Goal: Task Accomplishment & Management: Manage account settings

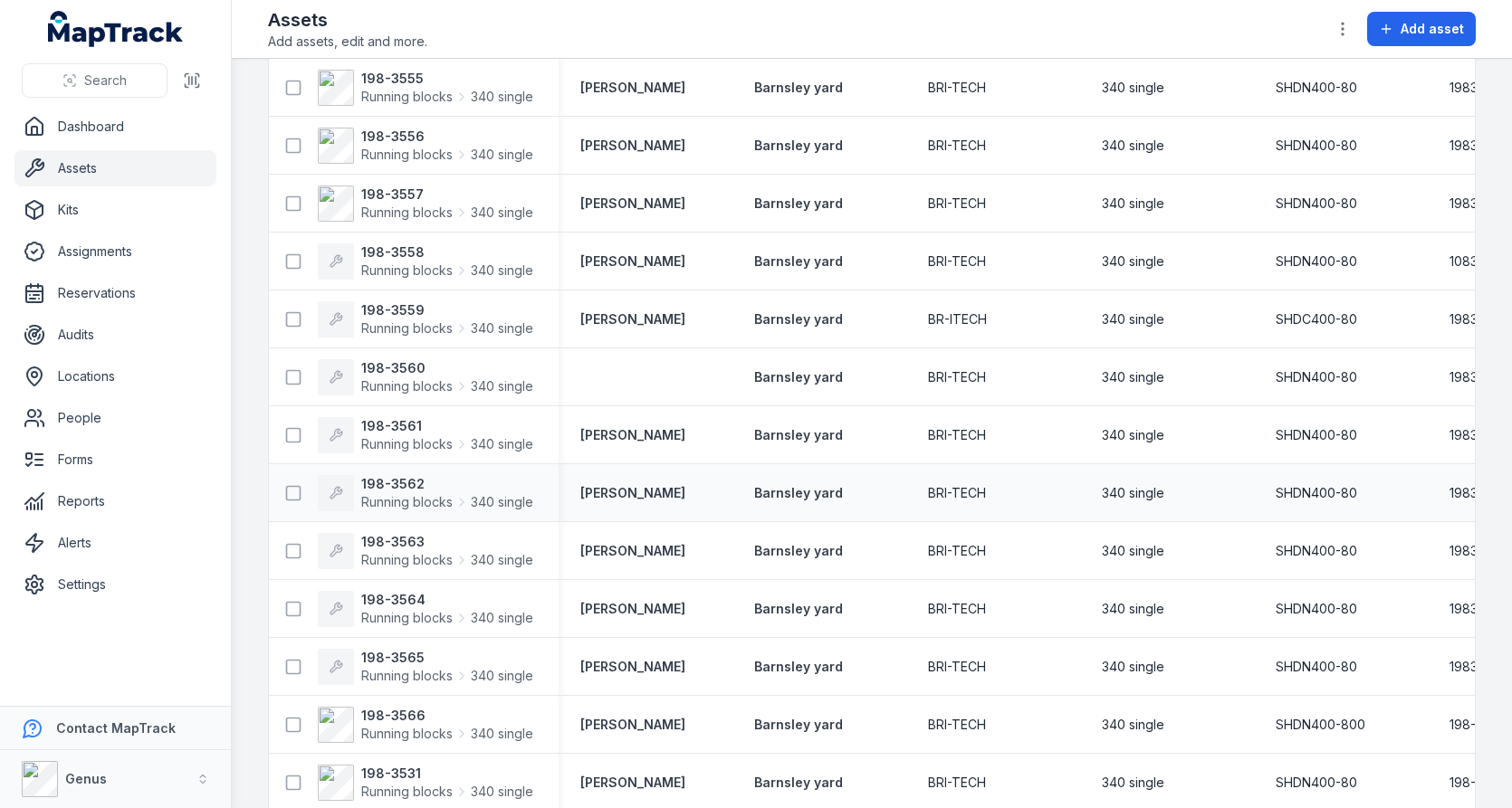
scroll to position [7274, 0]
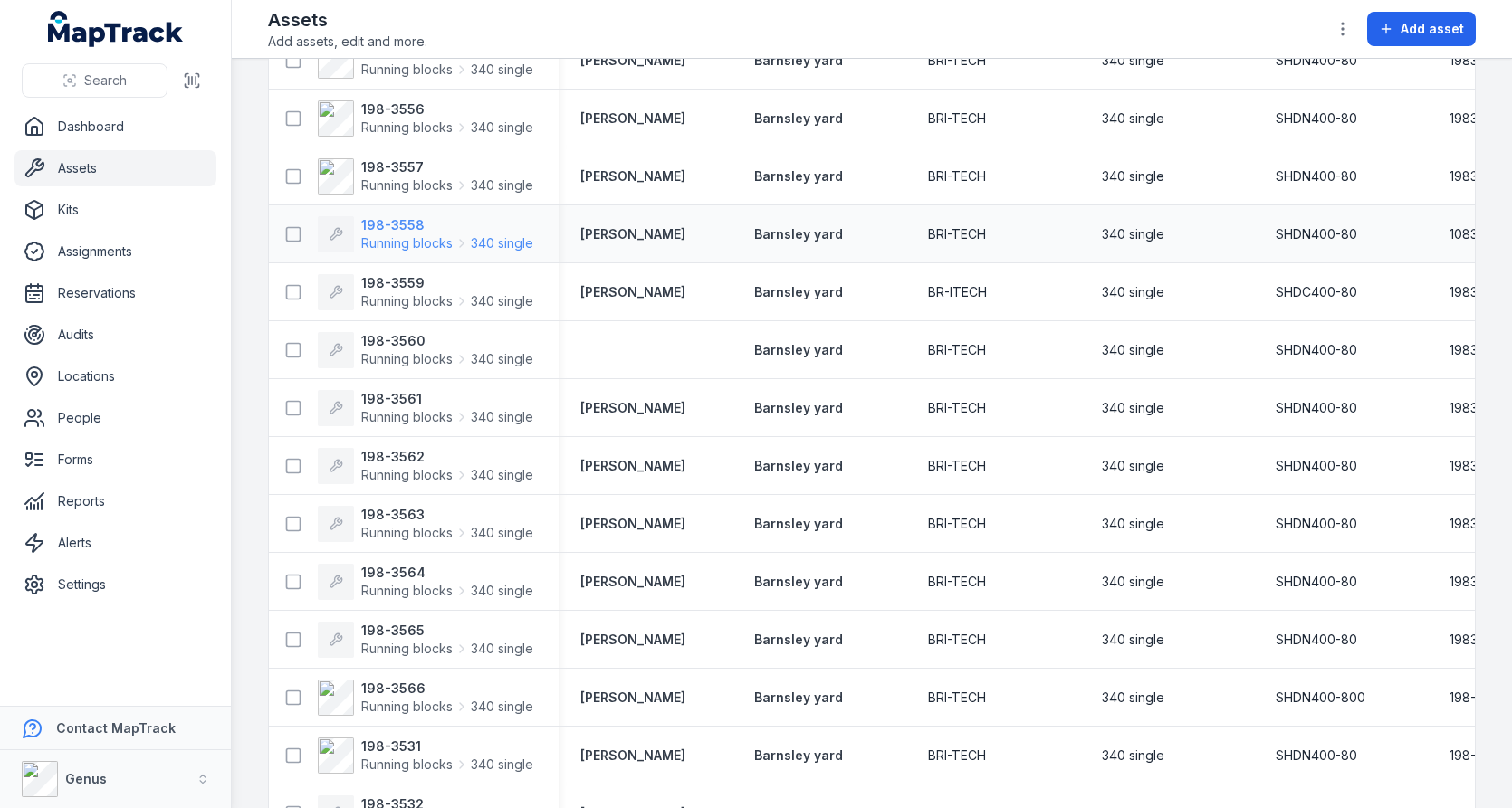
click at [393, 223] on strong "198-3558" at bounding box center [447, 225] width 172 height 18
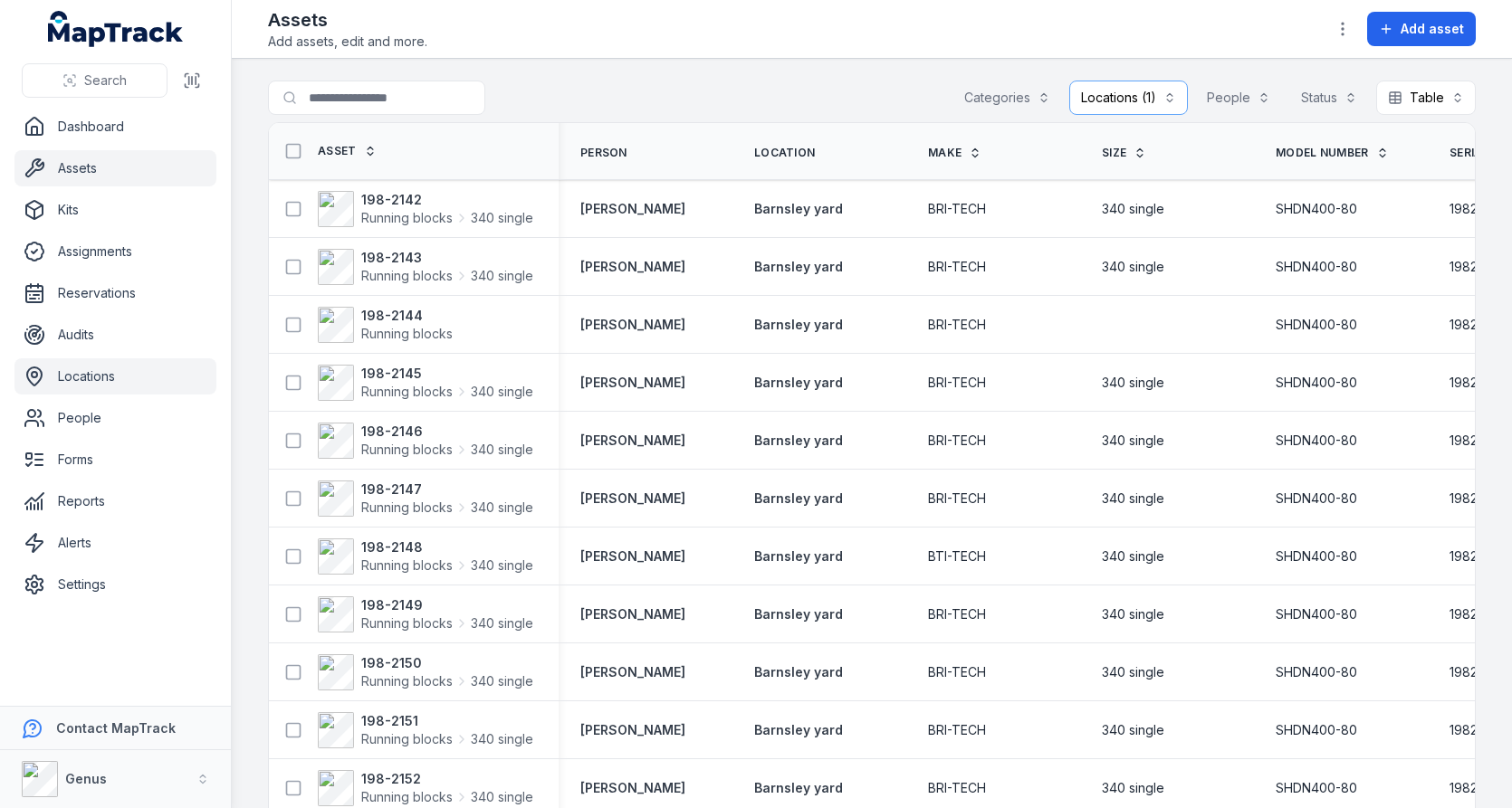
click at [135, 387] on link "Locations" at bounding box center [115, 377] width 202 height 36
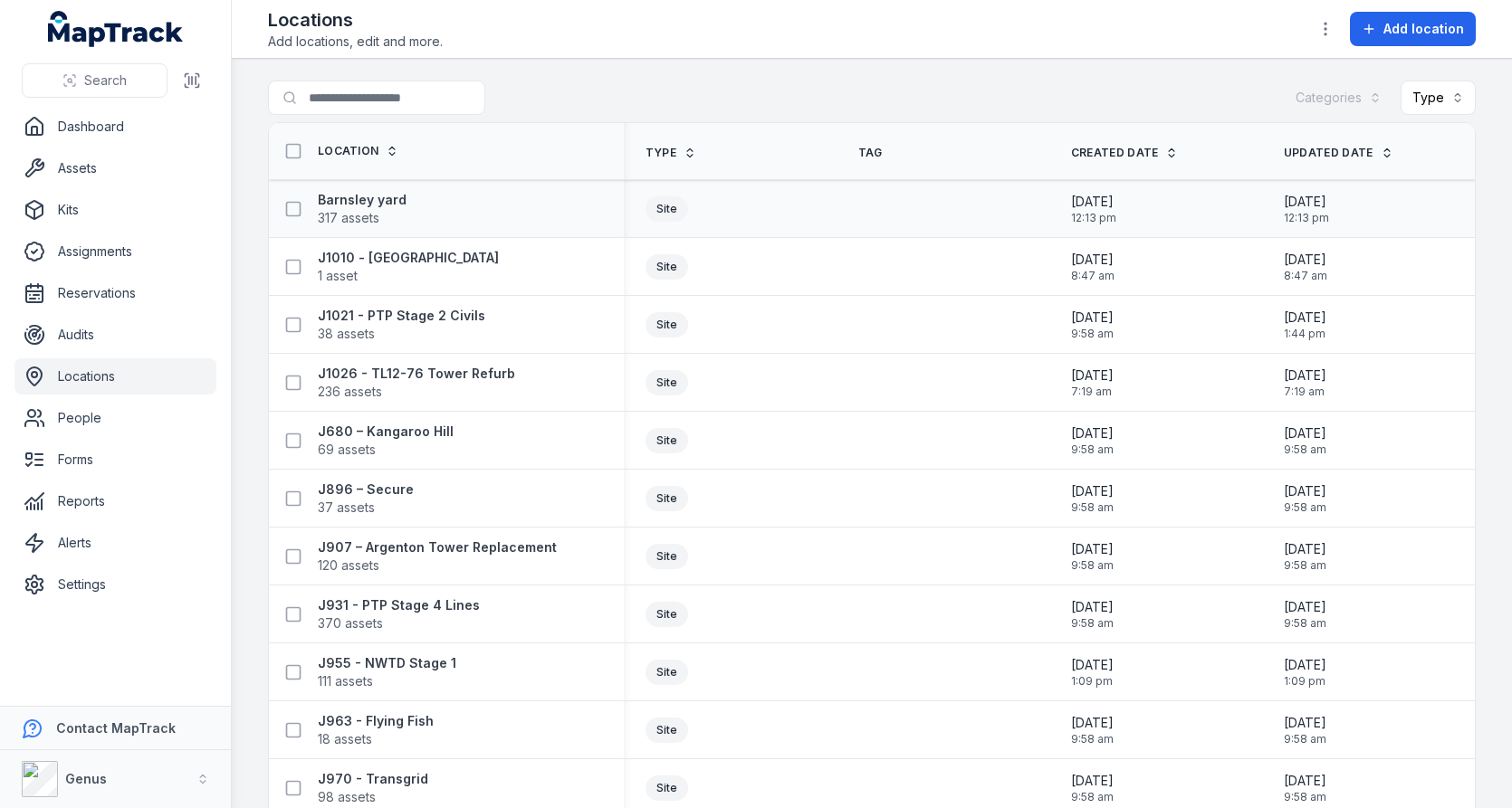
click at [363, 186] on div "Barnsley yard 317 assets" at bounding box center [446, 209] width 355 height 51
click at [363, 197] on strong "Barnsley yard" at bounding box center [362, 199] width 89 height 18
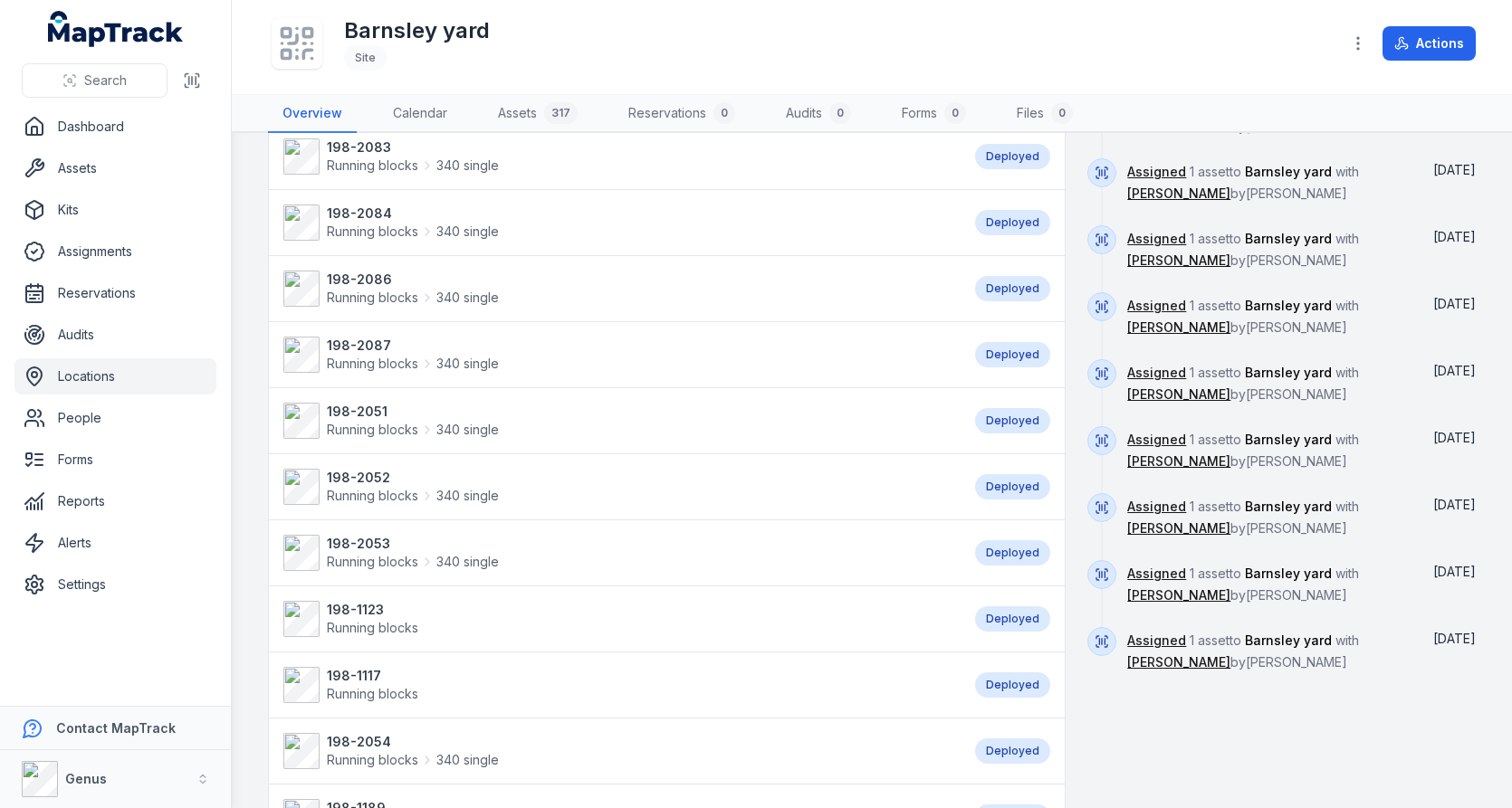
scroll to position [1334, 0]
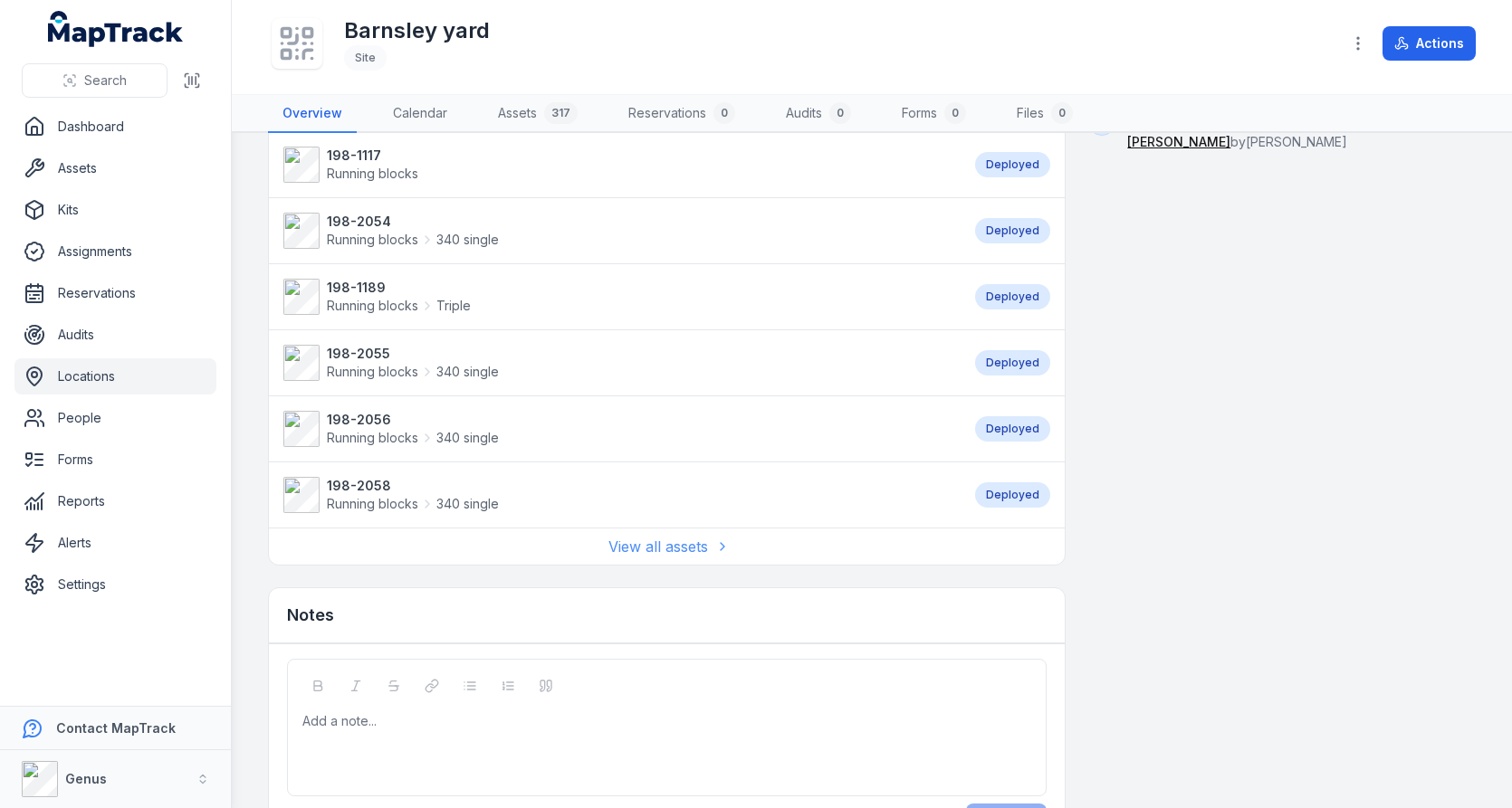
click at [646, 536] on link "View all assets" at bounding box center [667, 547] width 117 height 22
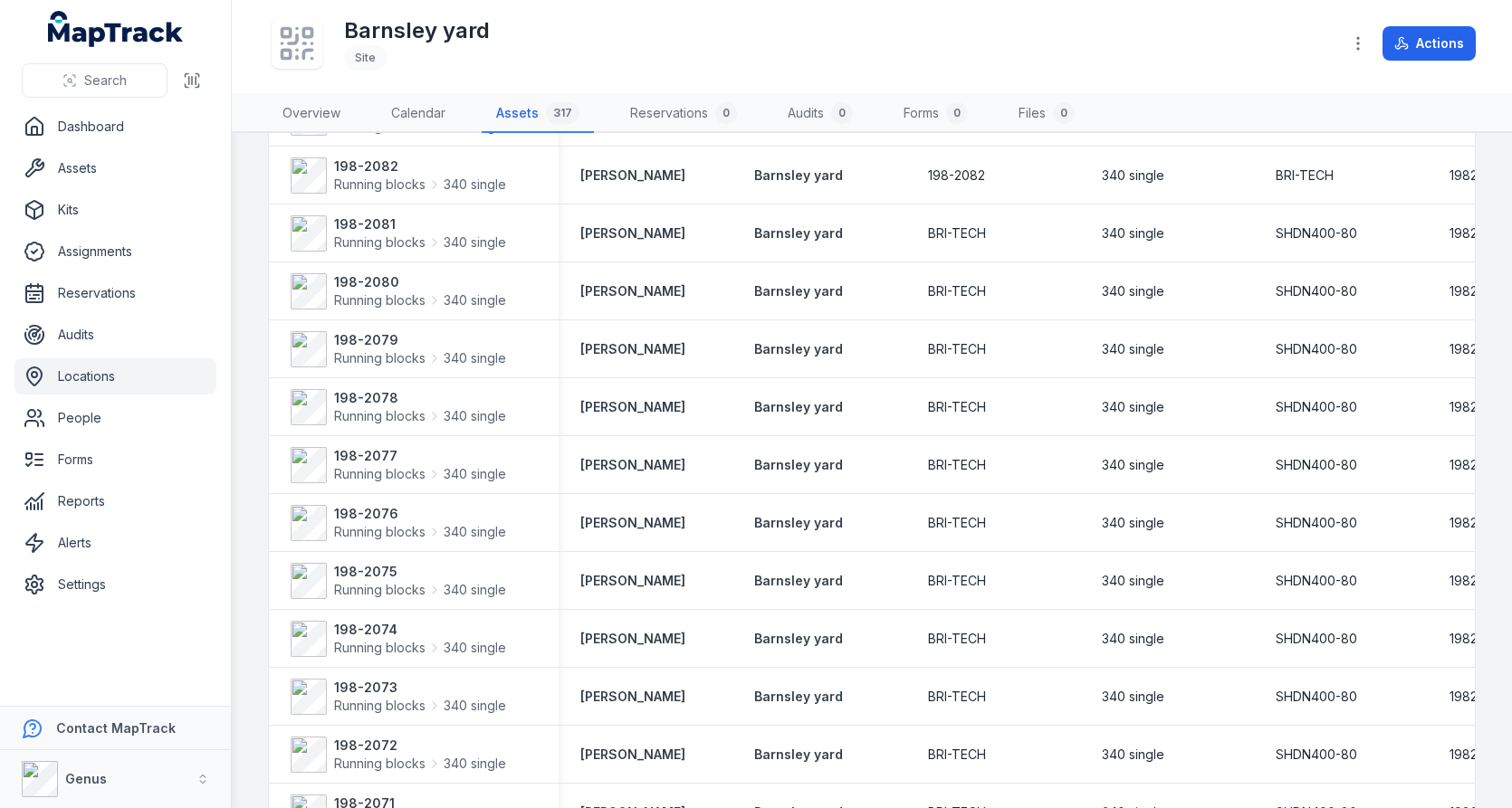
scroll to position [2409, 0]
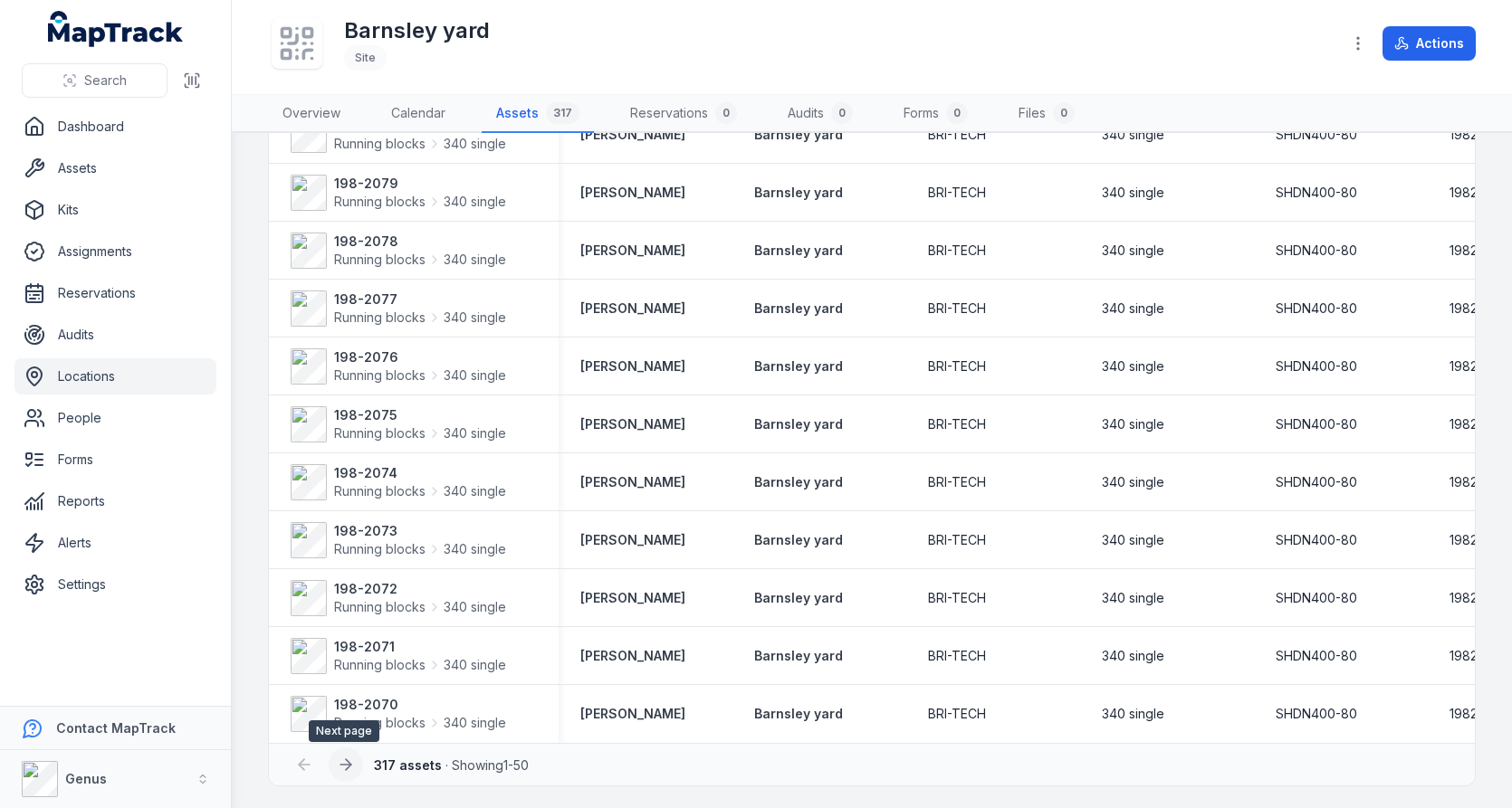
click at [349, 756] on icon at bounding box center [345, 764] width 18 height 18
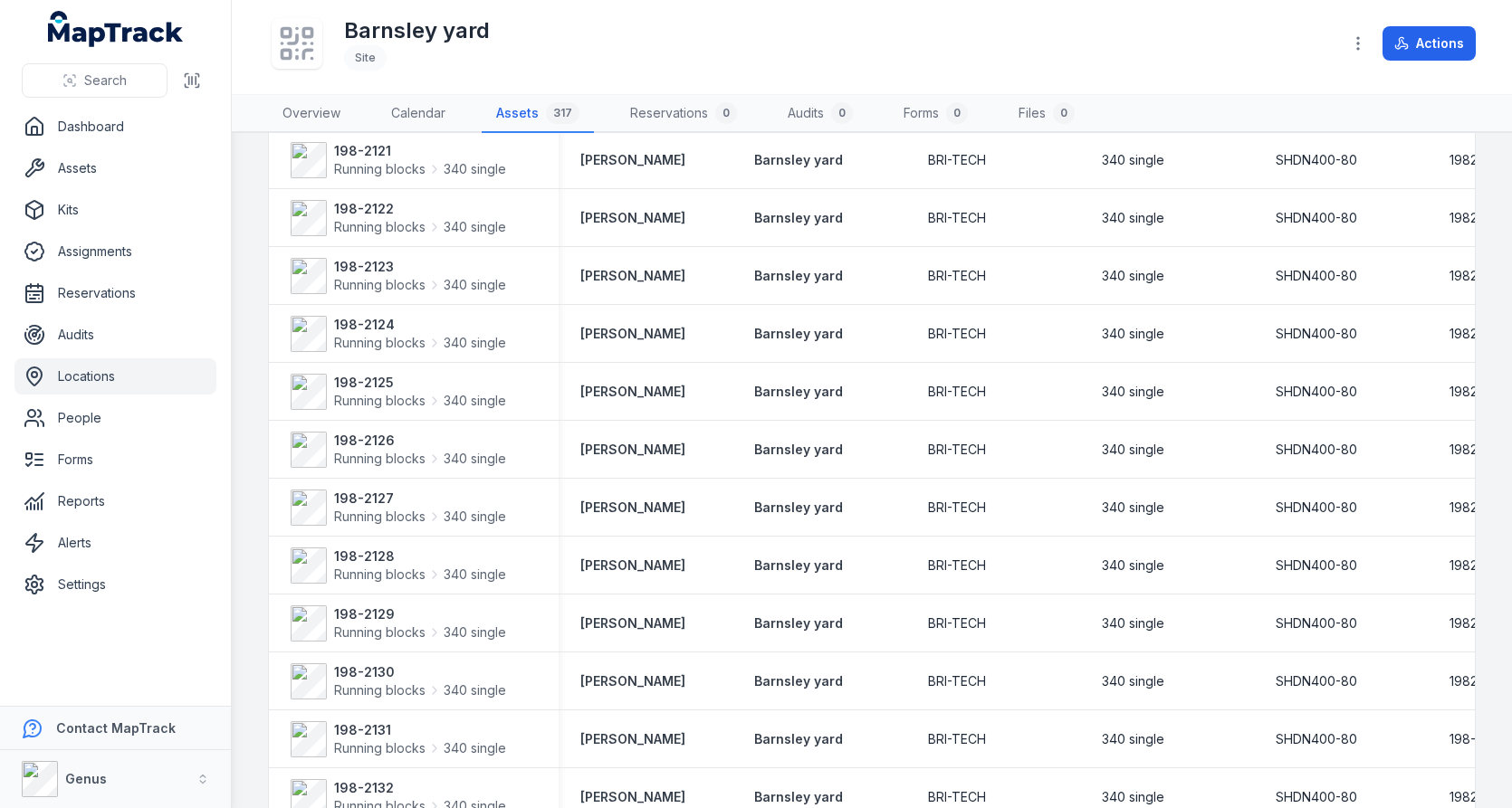
scroll to position [2409, 0]
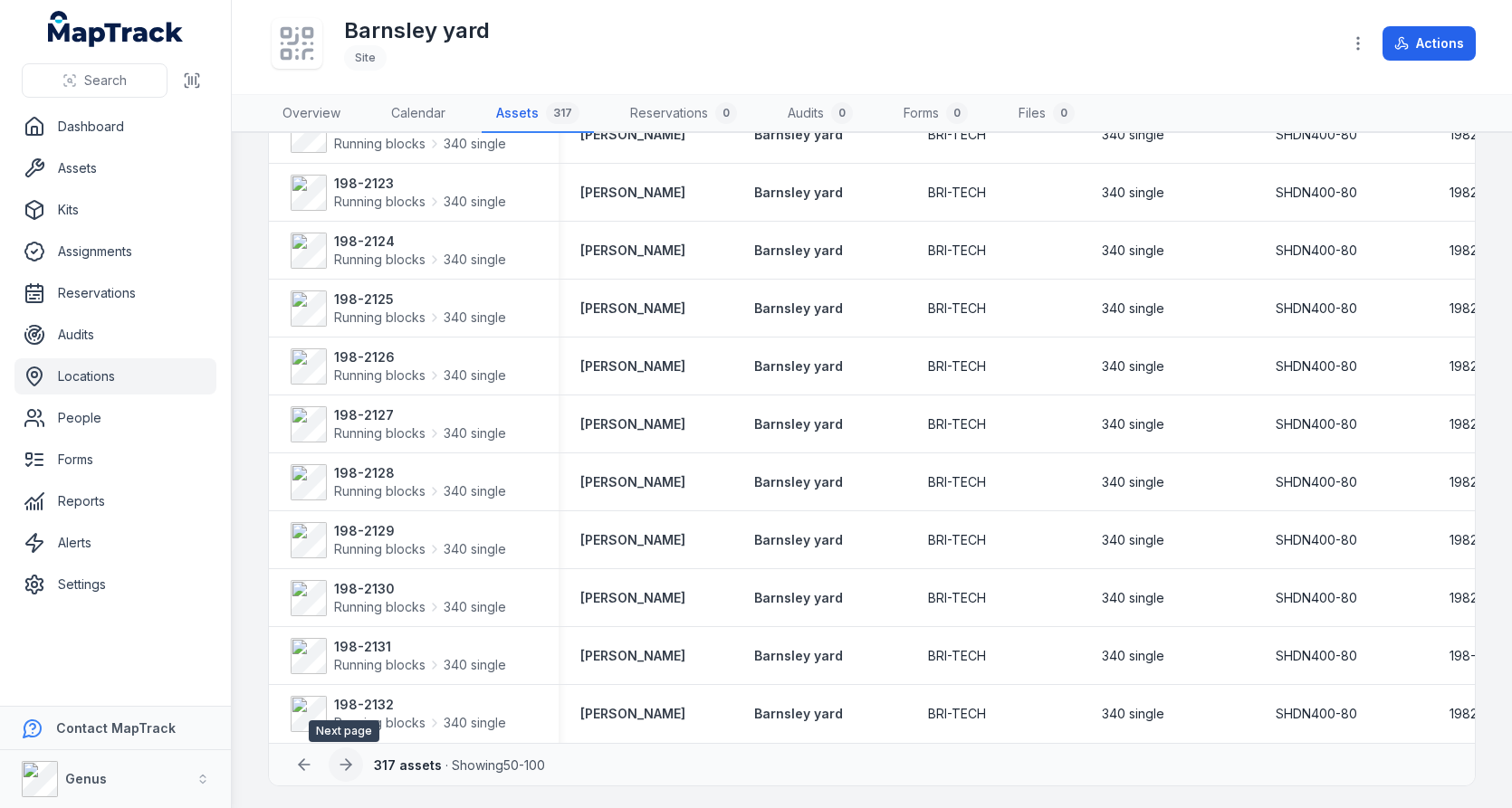
click at [339, 770] on icon at bounding box center [345, 764] width 18 height 18
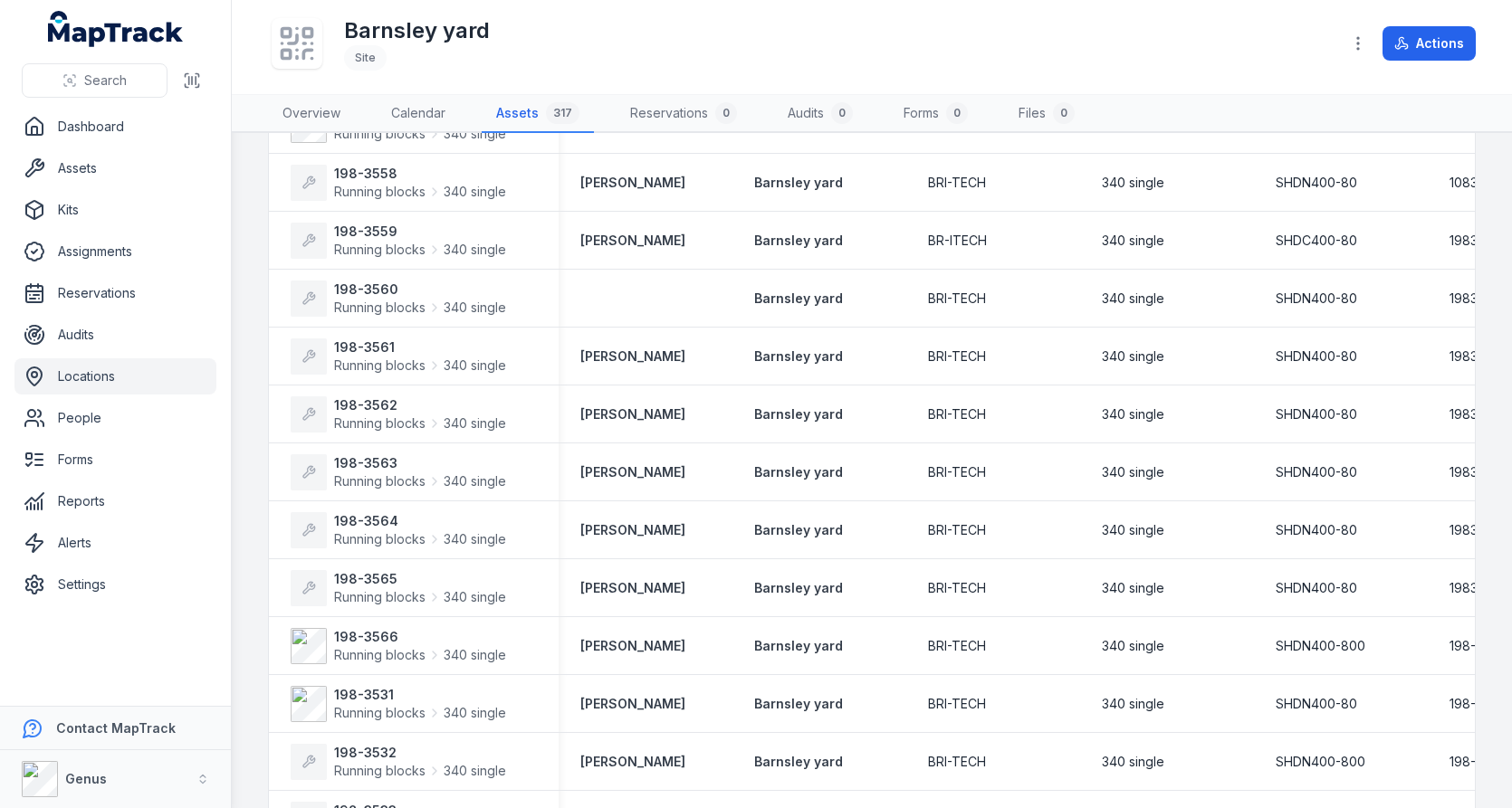
scroll to position [1584, 0]
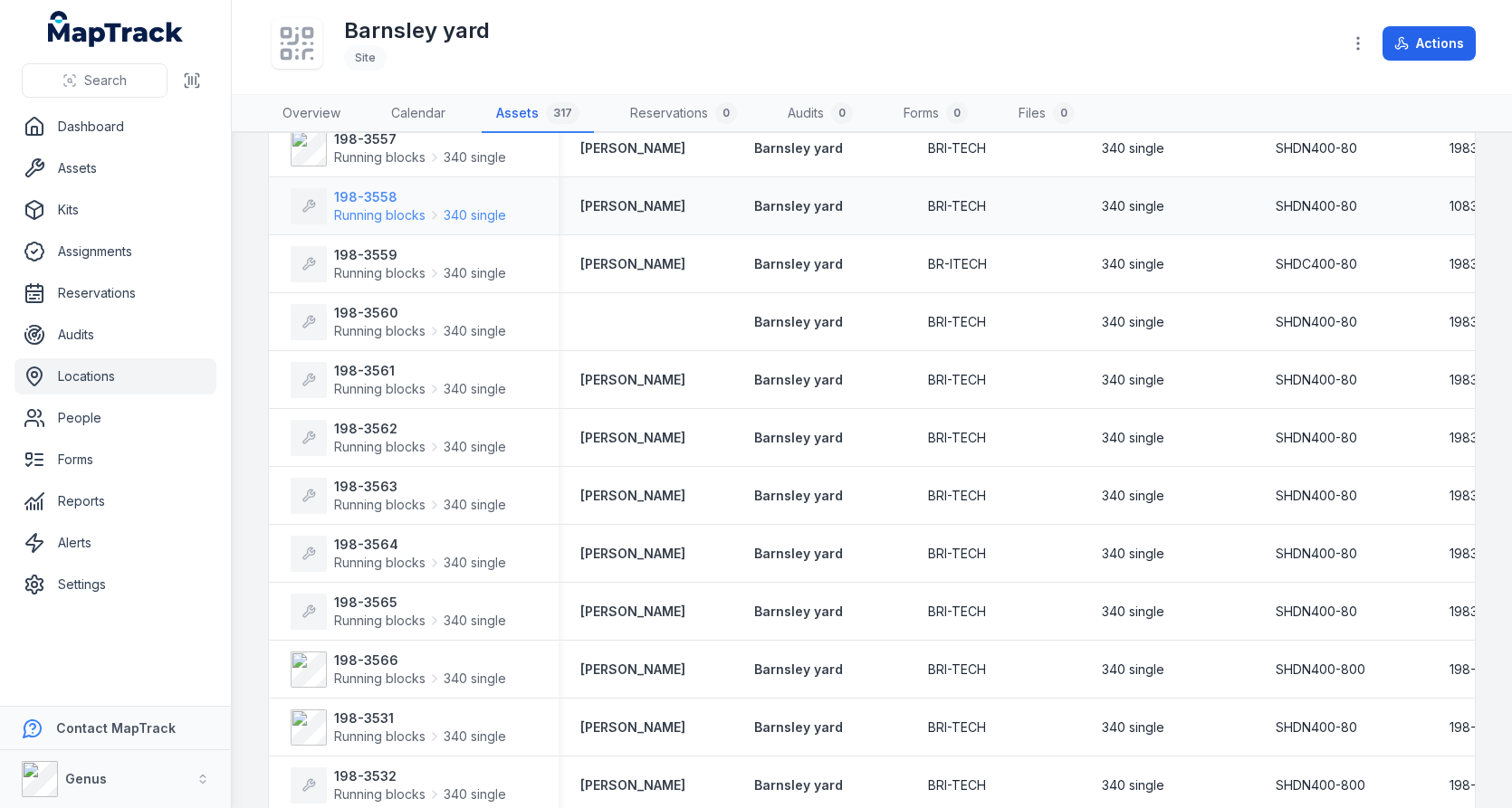
click at [413, 214] on span "Running blocks" at bounding box center [380, 215] width 92 height 18
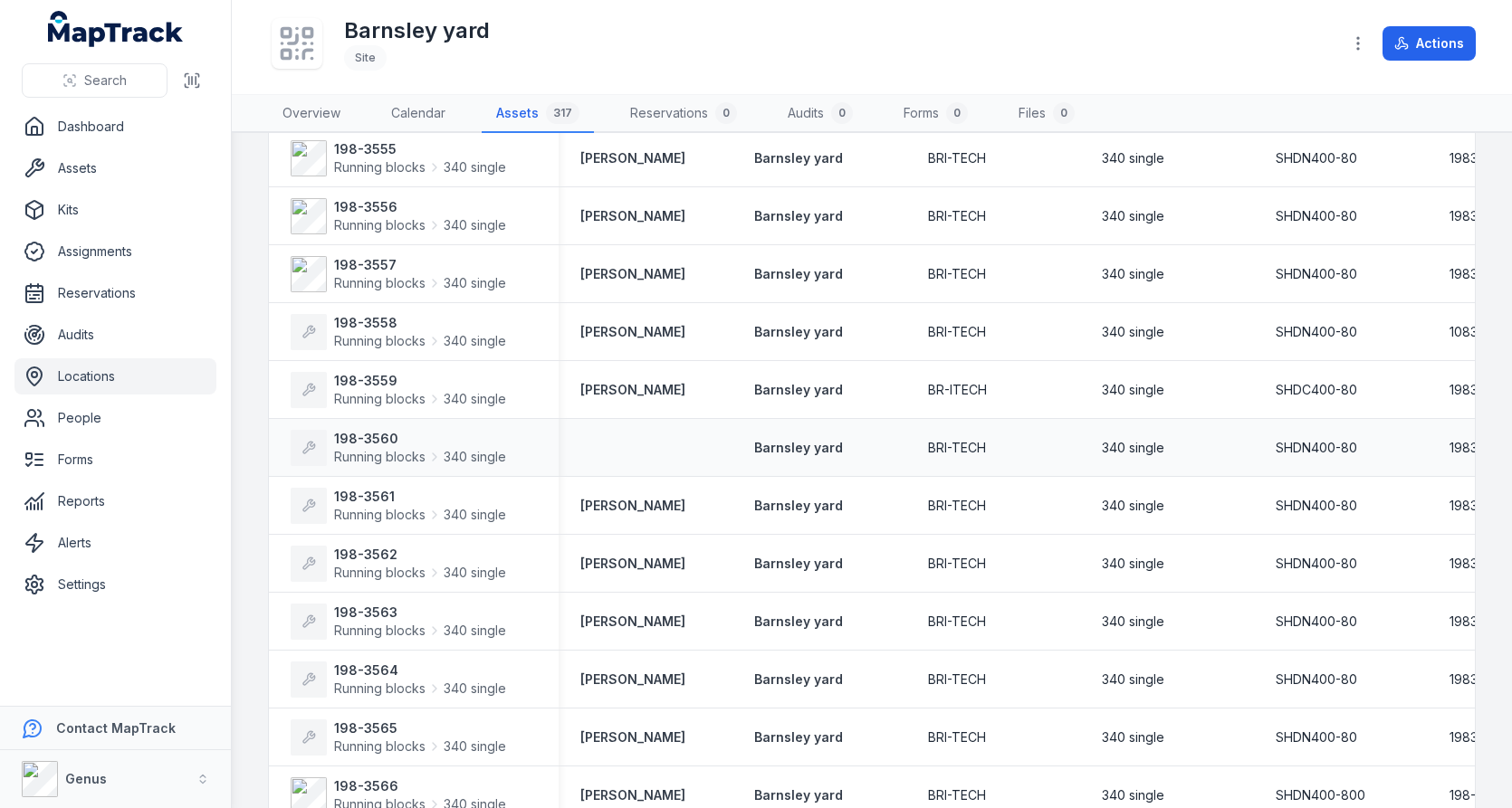
scroll to position [1449, 0]
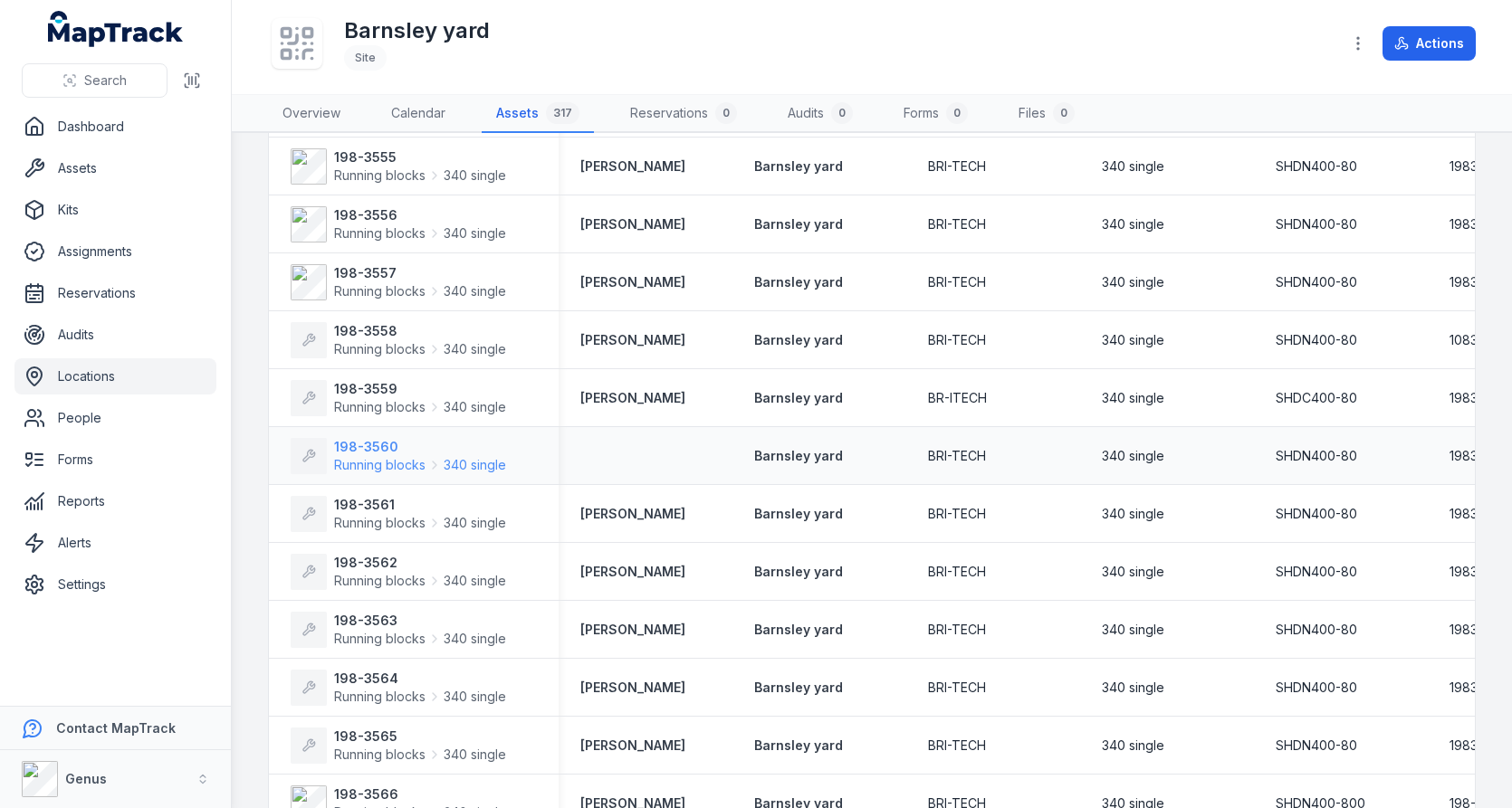
click at [374, 450] on strong "198-3560" at bounding box center [420, 446] width 172 height 18
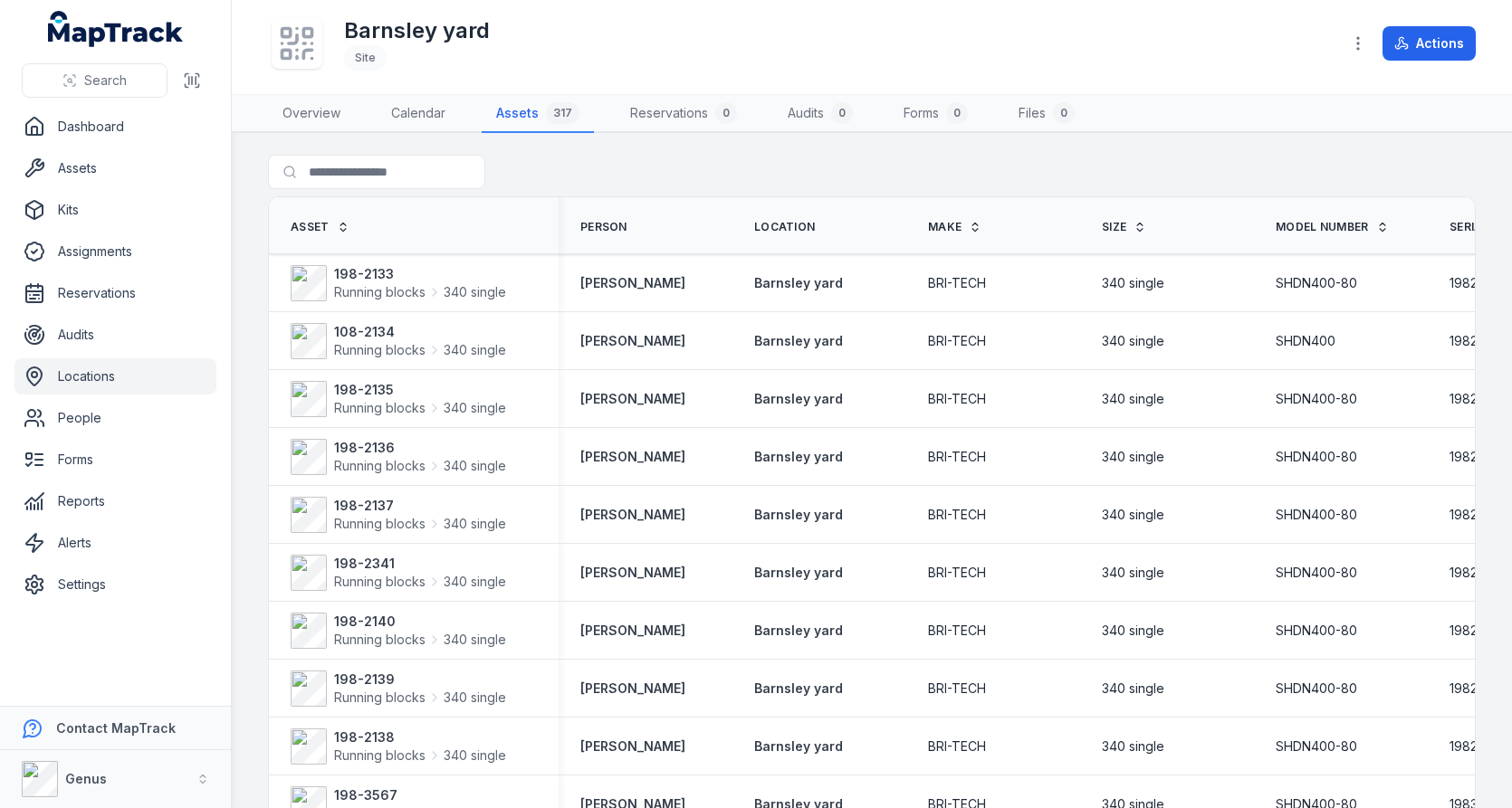
click at [807, 148] on main "Search for assets Asset Person Location Make Size Model Number Serial Number Us…" at bounding box center [872, 470] width 1280 height 675
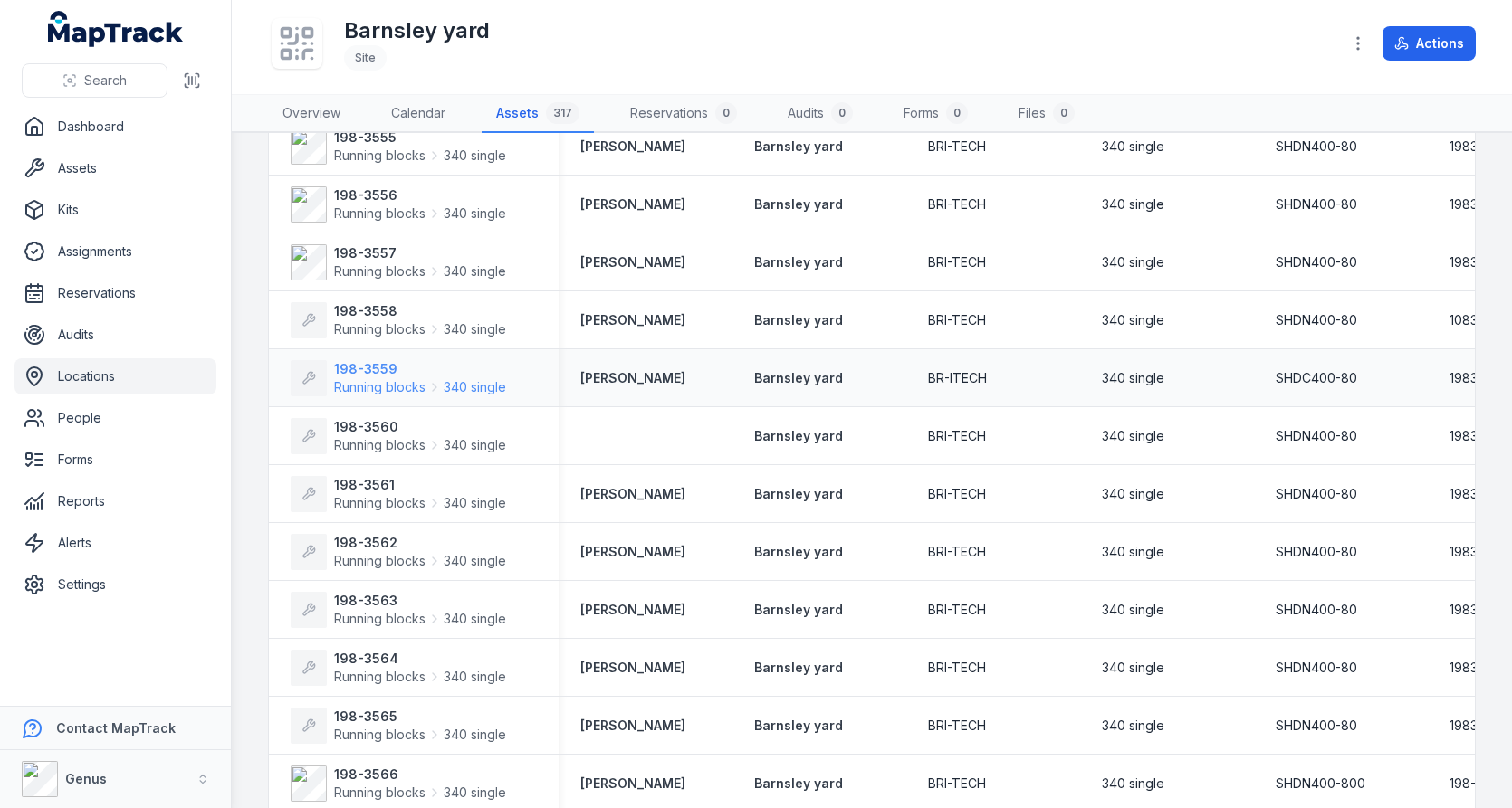
scroll to position [1499, 0]
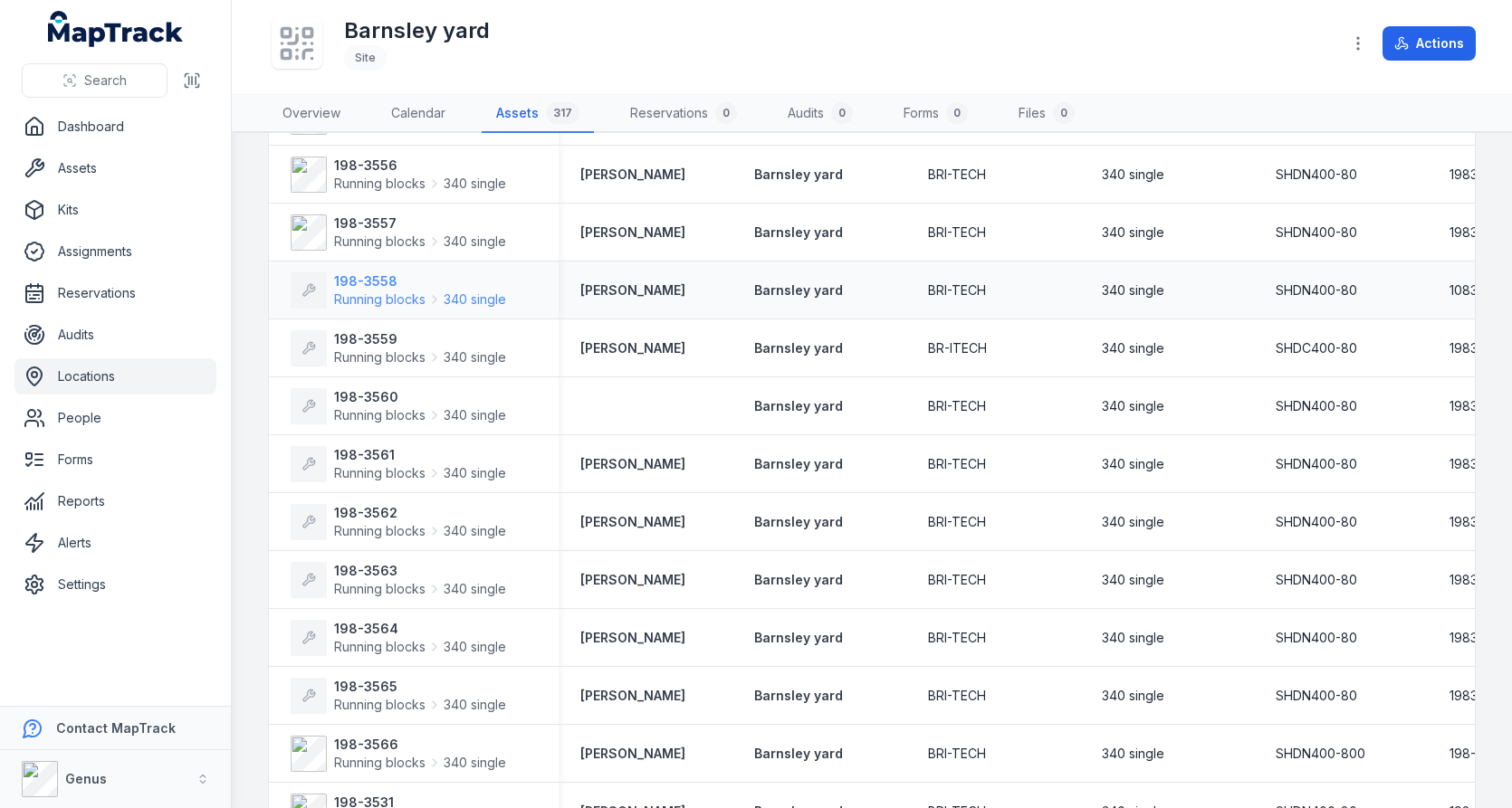
click at [414, 301] on span "Running blocks" at bounding box center [380, 300] width 92 height 18
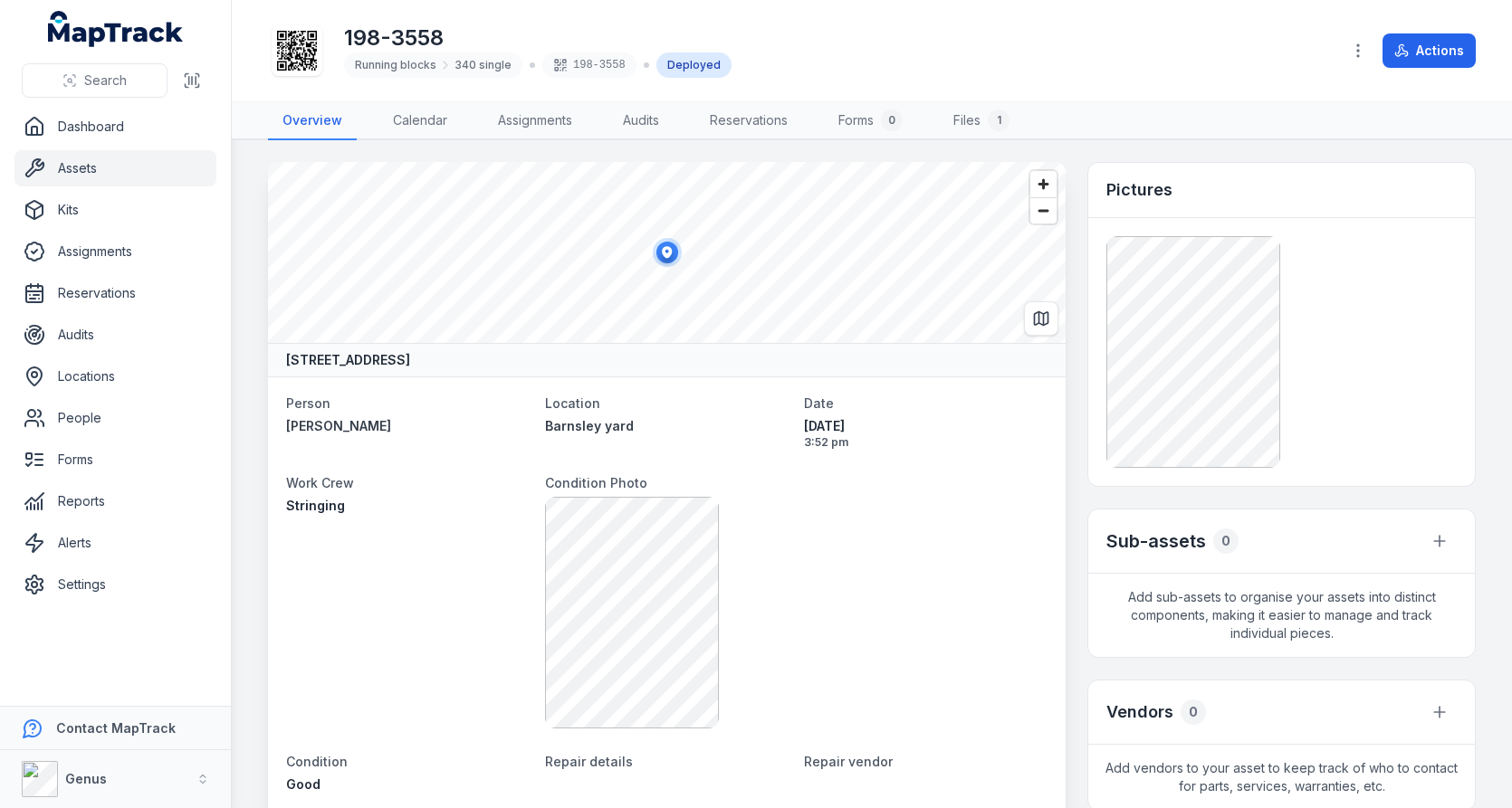
click at [1318, 321] on div at bounding box center [1281, 352] width 350 height 232
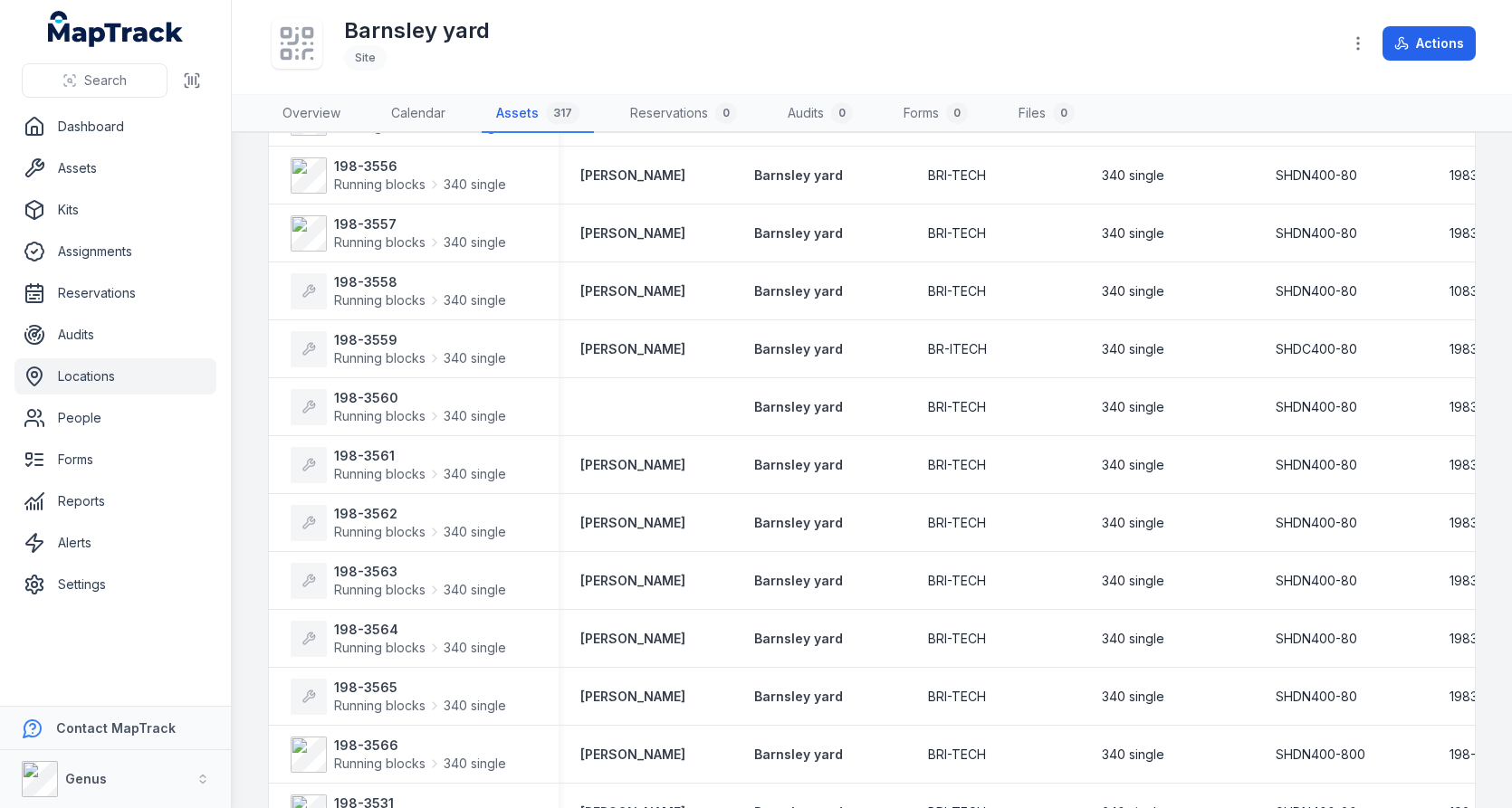
scroll to position [1500, 0]
click at [430, 280] on strong "198-3558" at bounding box center [420, 280] width 172 height 18
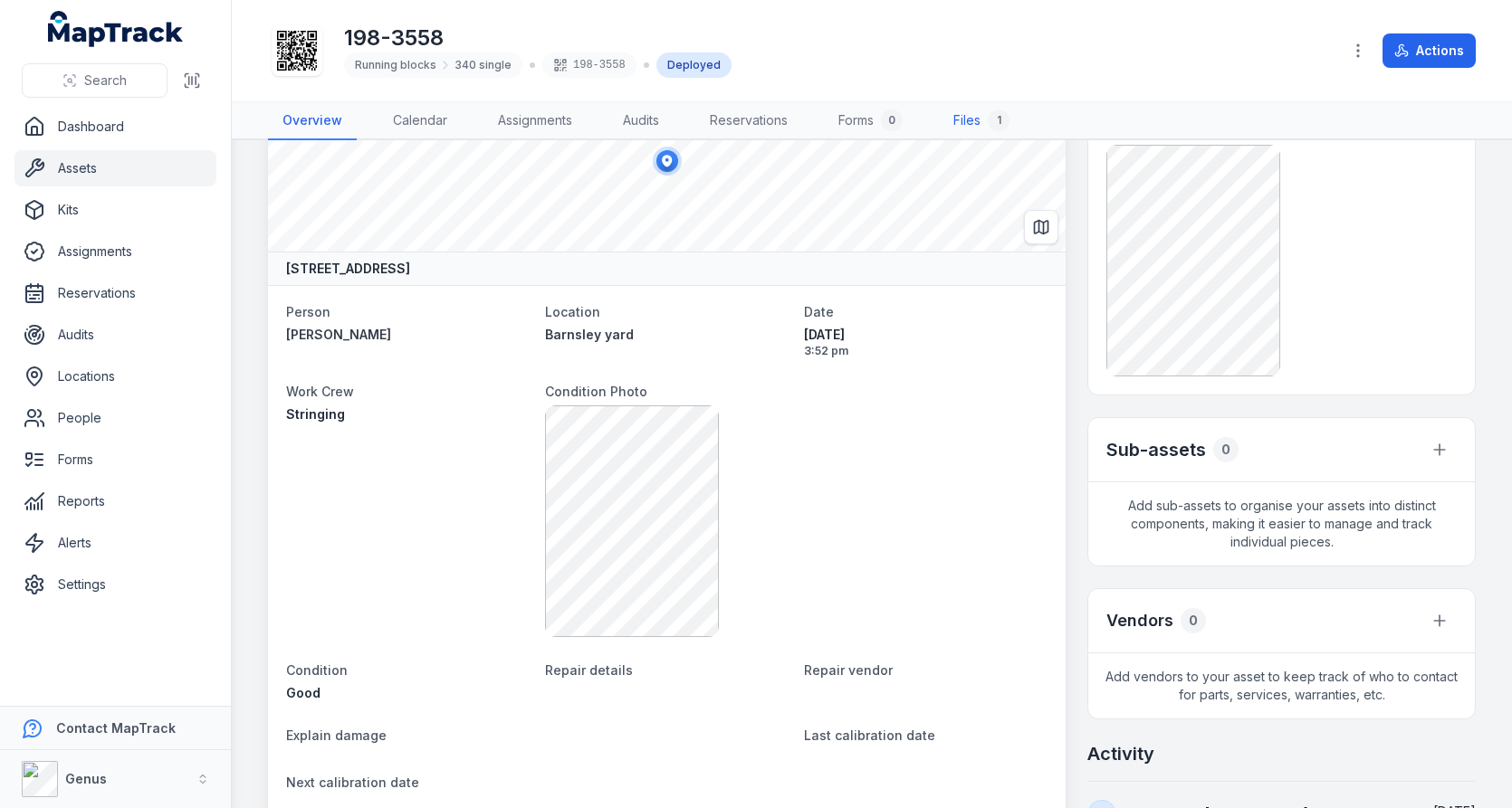
scroll to position [5, 0]
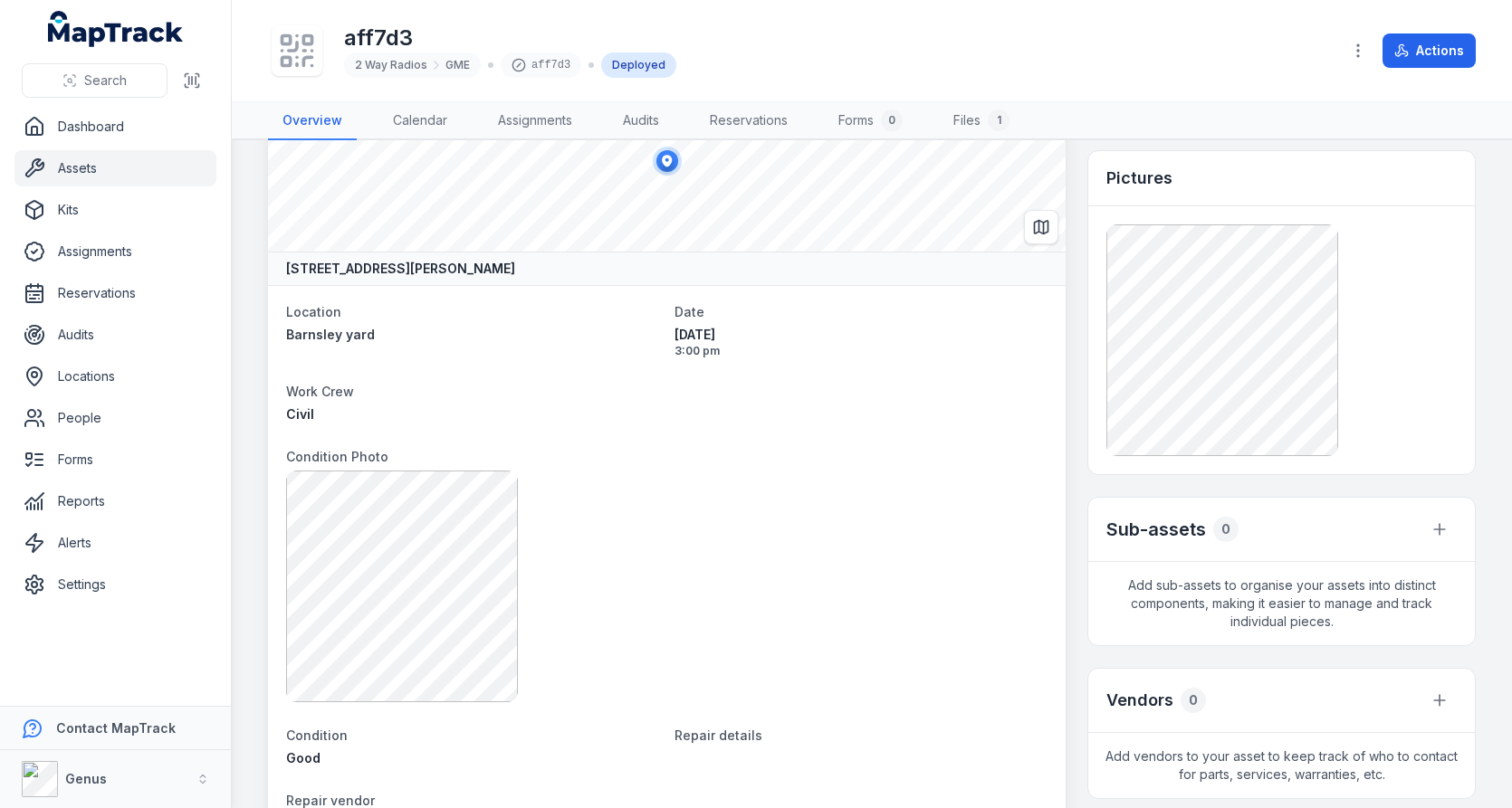
scroll to position [91, 0]
click at [981, 116] on link "Files 1" at bounding box center [981, 121] width 85 height 38
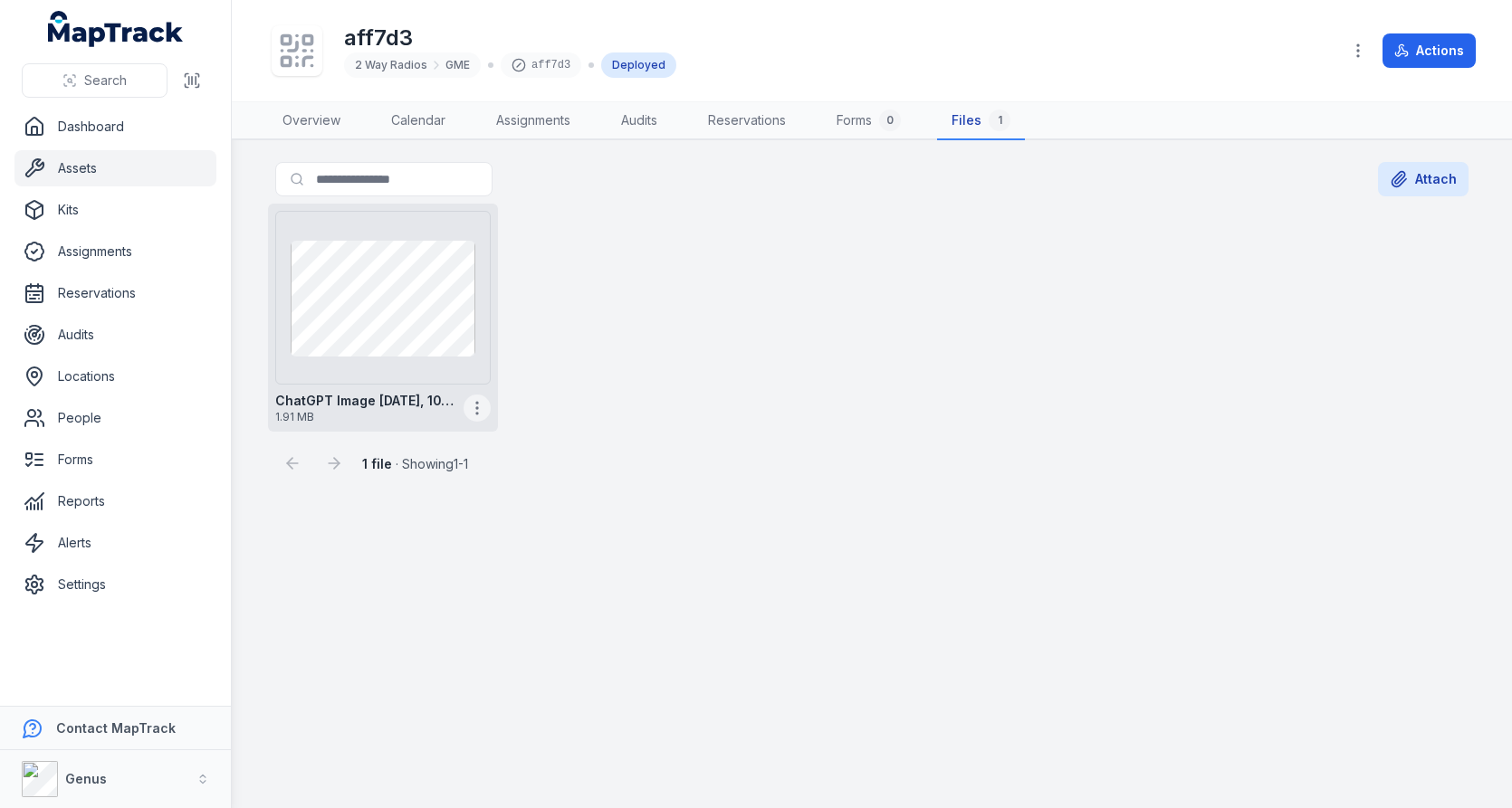
click at [481, 416] on button "button" at bounding box center [477, 408] width 27 height 27
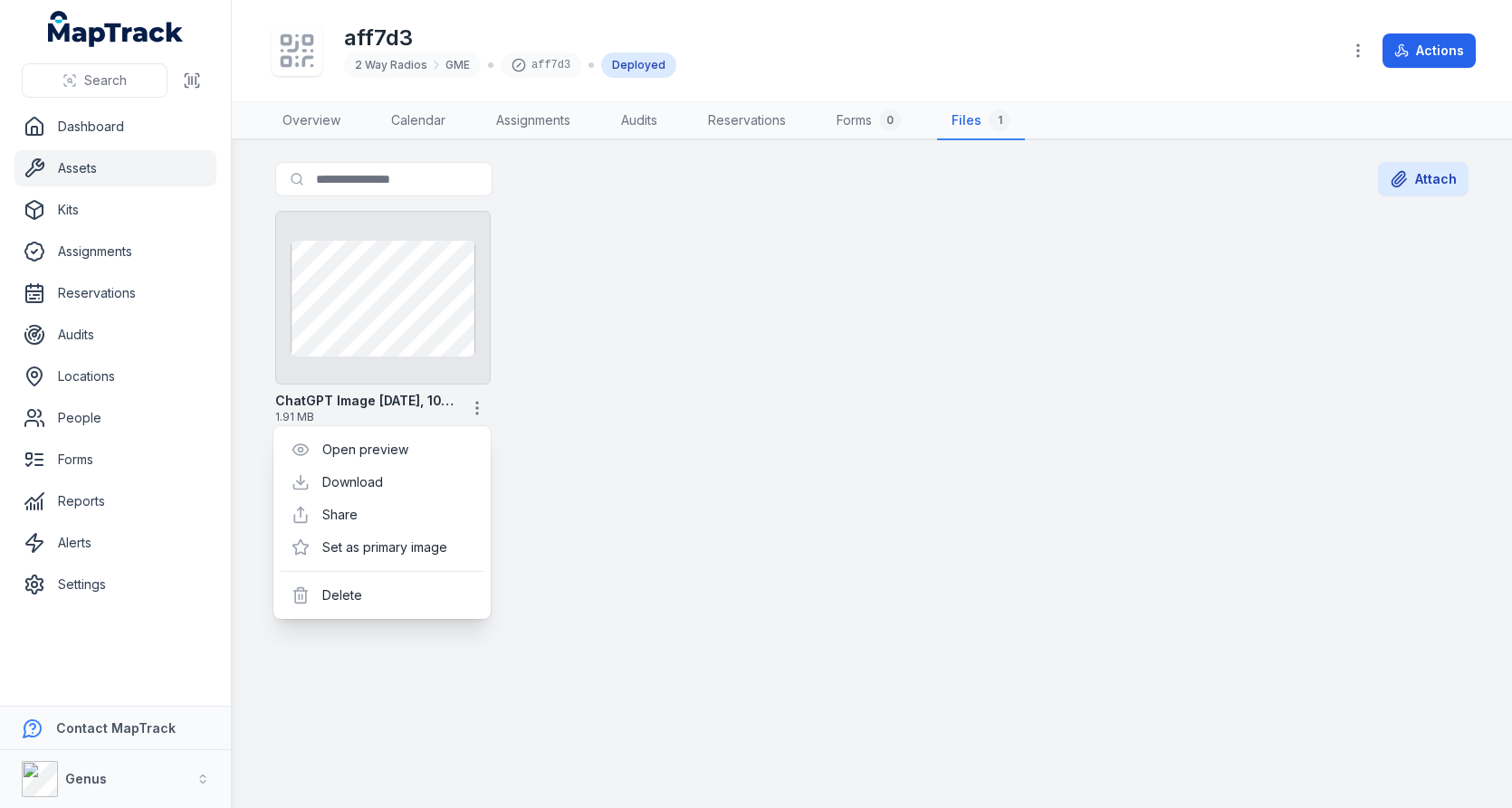
click at [768, 375] on div "ChatGPT Image Aug 27, 2025, 10_40_08 PM 1.91 MB" at bounding box center [872, 318] width 1208 height 228
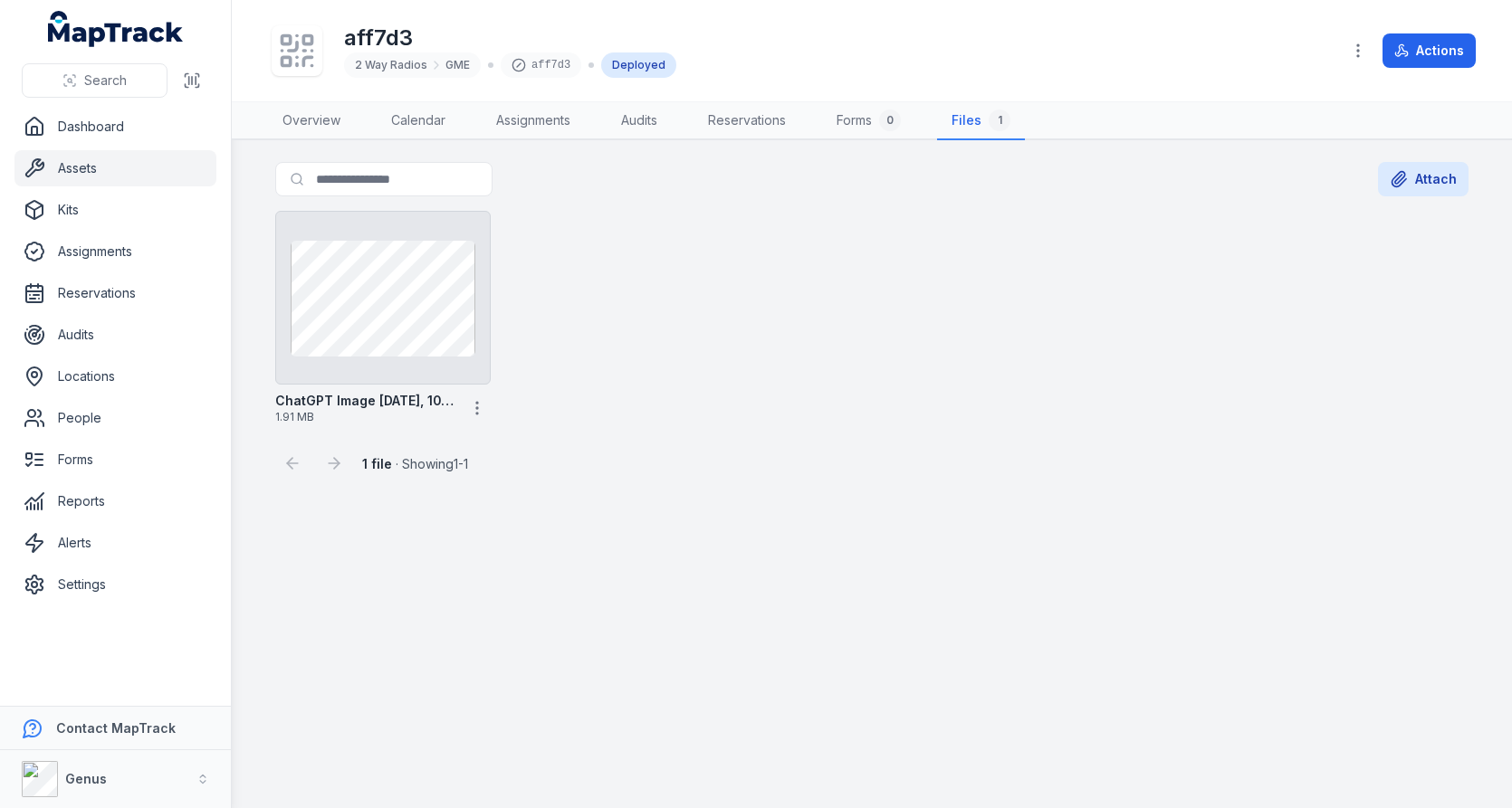
click at [752, 452] on div "1 file · Showing 1 - 1" at bounding box center [871, 456] width 1193 height 49
click at [289, 117] on link "Overview" at bounding box center [311, 121] width 87 height 38
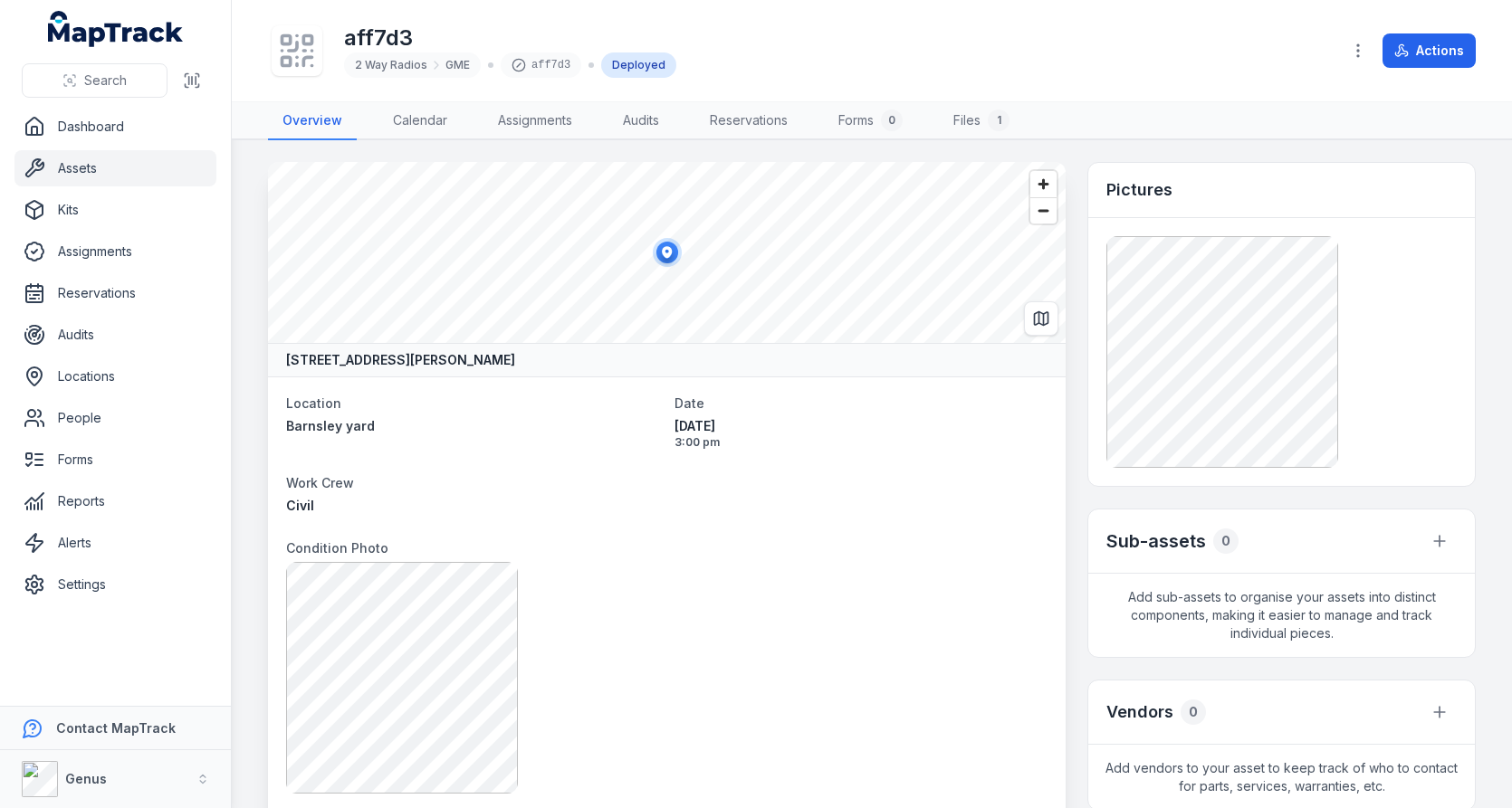
click at [1414, 308] on div at bounding box center [1281, 352] width 350 height 232
click at [843, 613] on div at bounding box center [667, 677] width 761 height 232
click at [755, 547] on dt "Condition Photo" at bounding box center [667, 548] width 761 height 22
click at [744, 528] on dl "Location Barnsley yard Date 29/08/2025 3:00 pm Work Crew Civil Condition Photo …" at bounding box center [667, 696] width 761 height 609
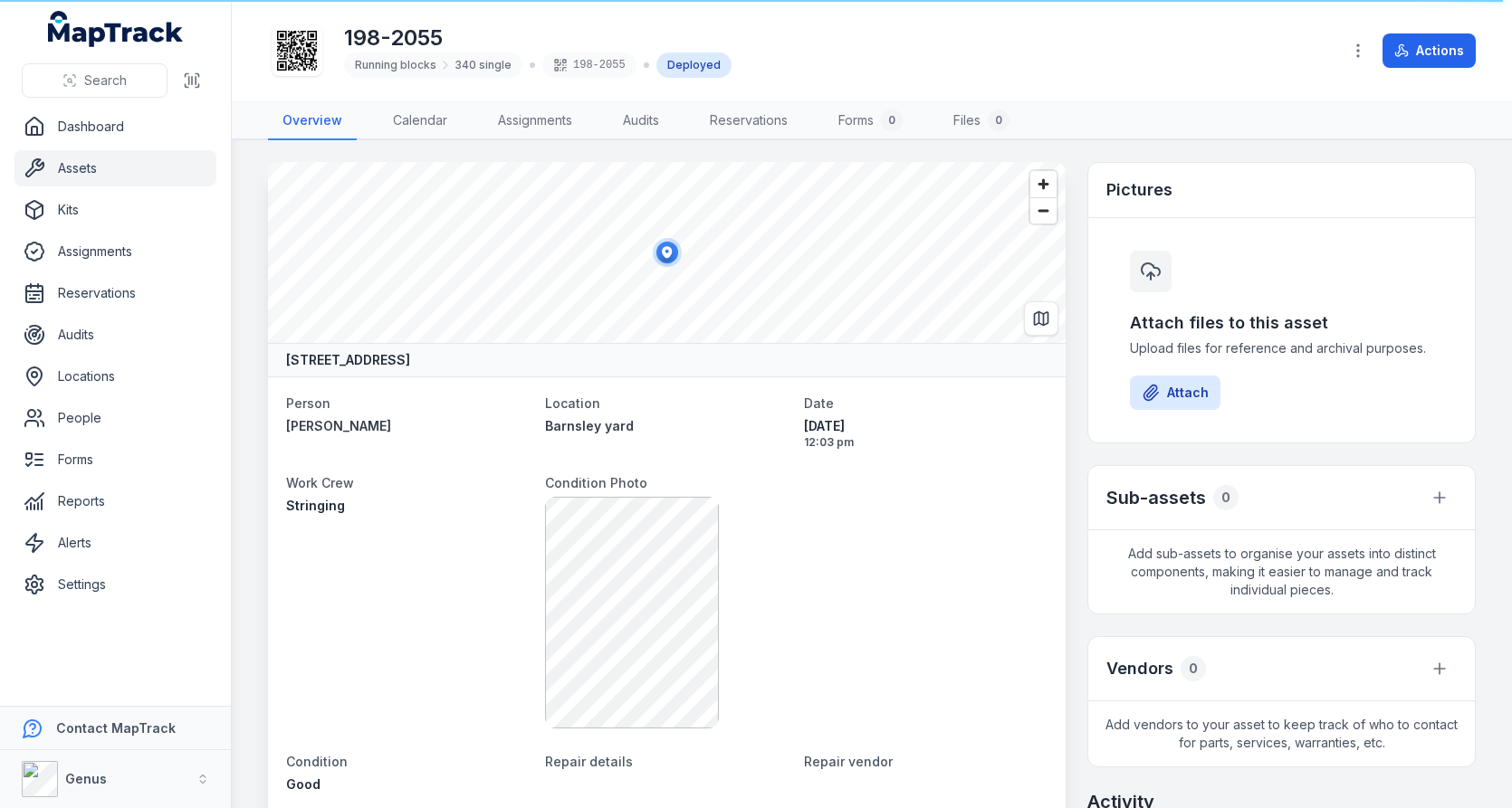
click at [887, 513] on div at bounding box center [797, 612] width 504 height 232
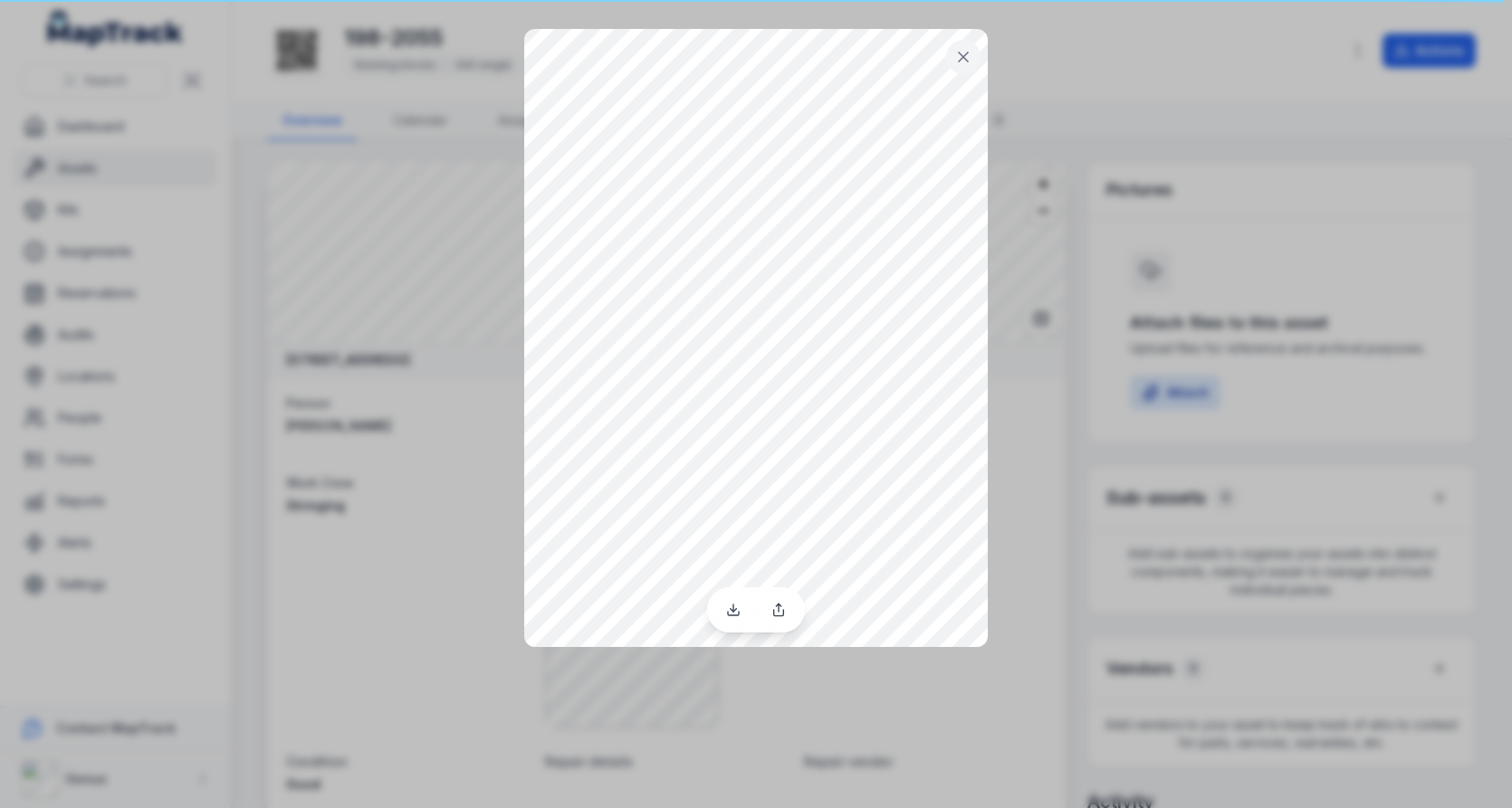
click at [1142, 336] on div at bounding box center [756, 404] width 1512 height 808
click at [956, 55] on icon at bounding box center [963, 56] width 18 height 18
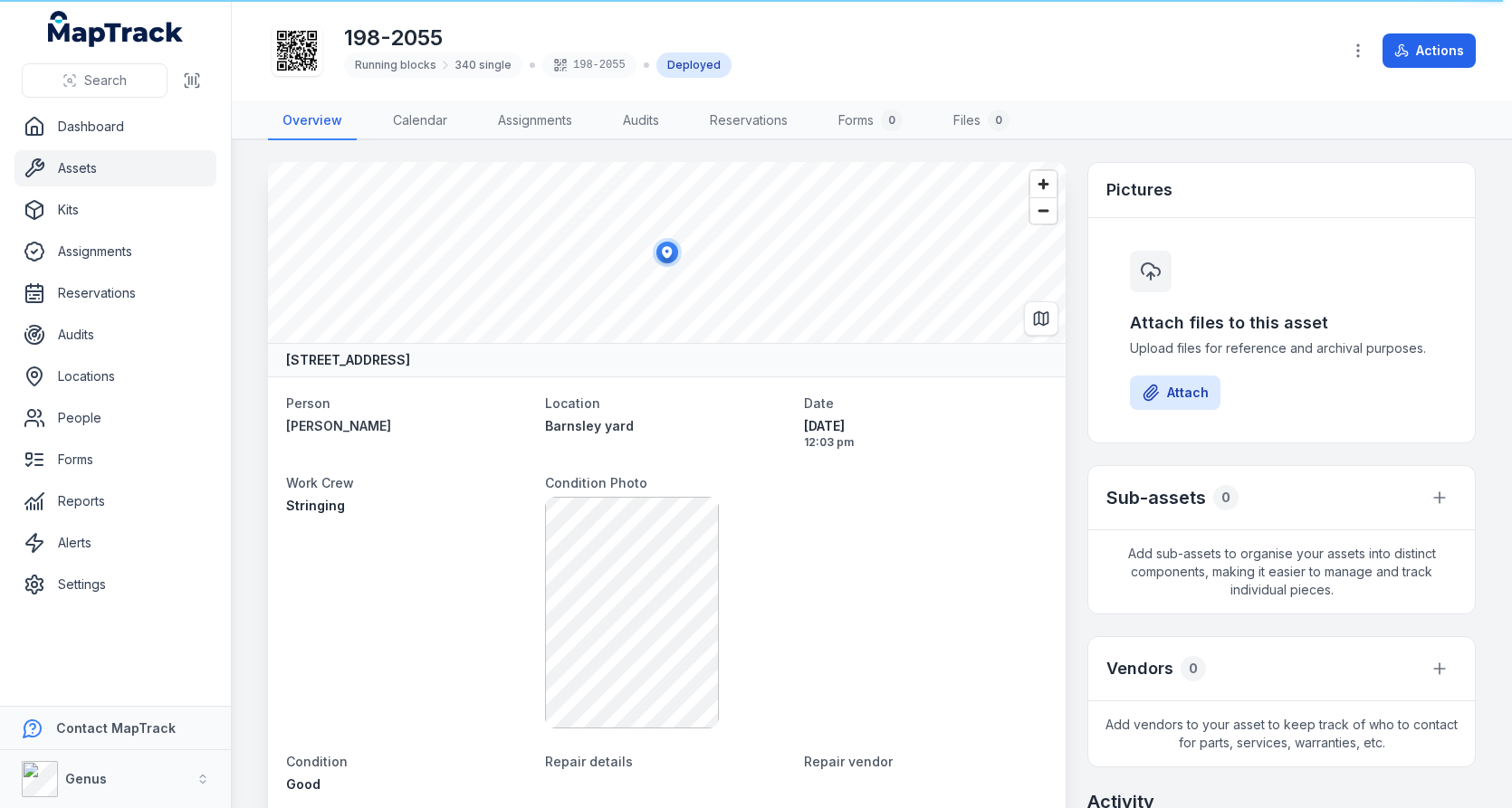
click at [777, 154] on main "3 Northville Drive, Barnsley, Newcastle-Maitland New South Wales 2278, Australi…" at bounding box center [872, 474] width 1280 height 668
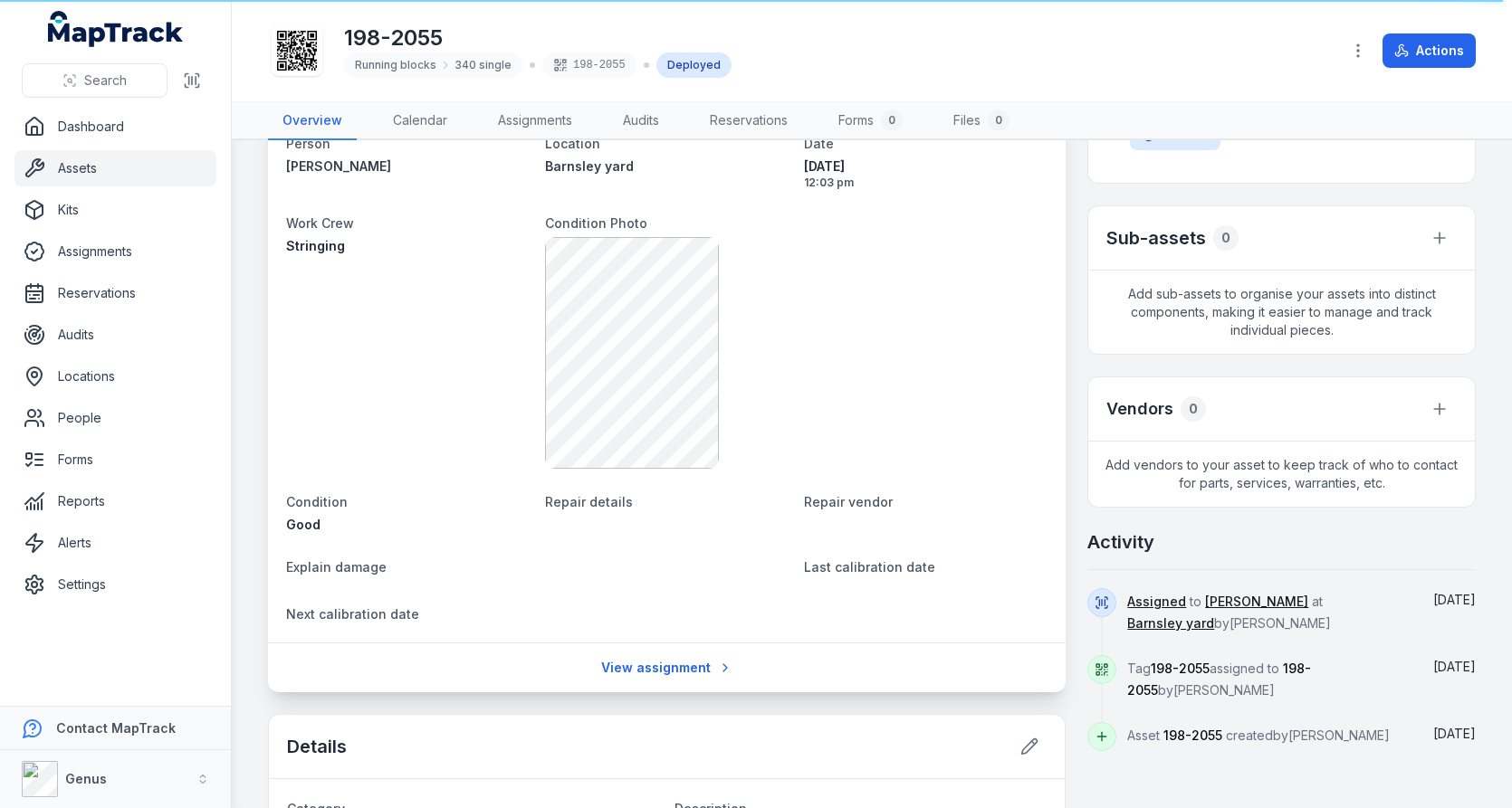
scroll to position [192, 0]
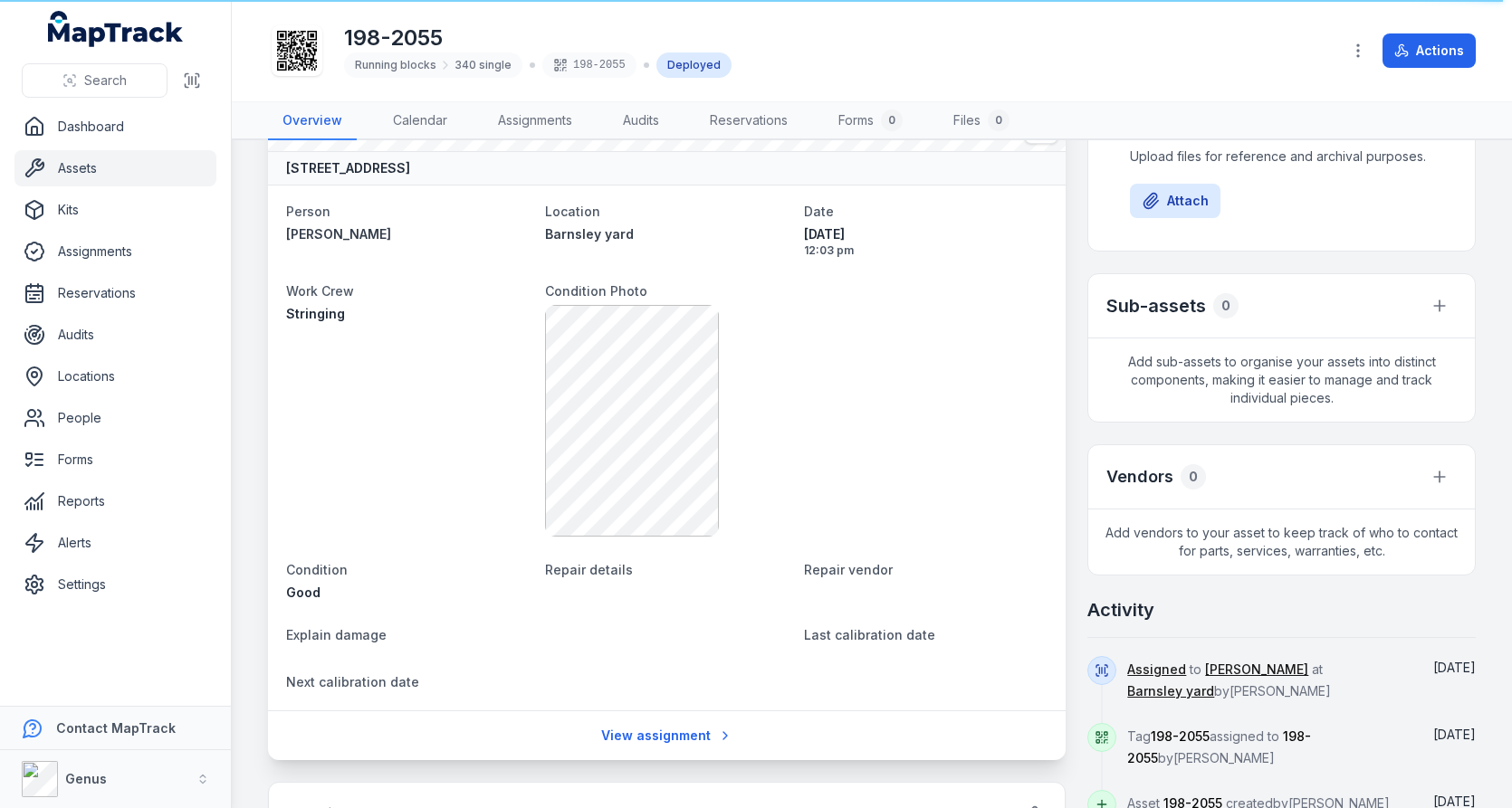
click at [133, 178] on link "Assets" at bounding box center [115, 169] width 202 height 36
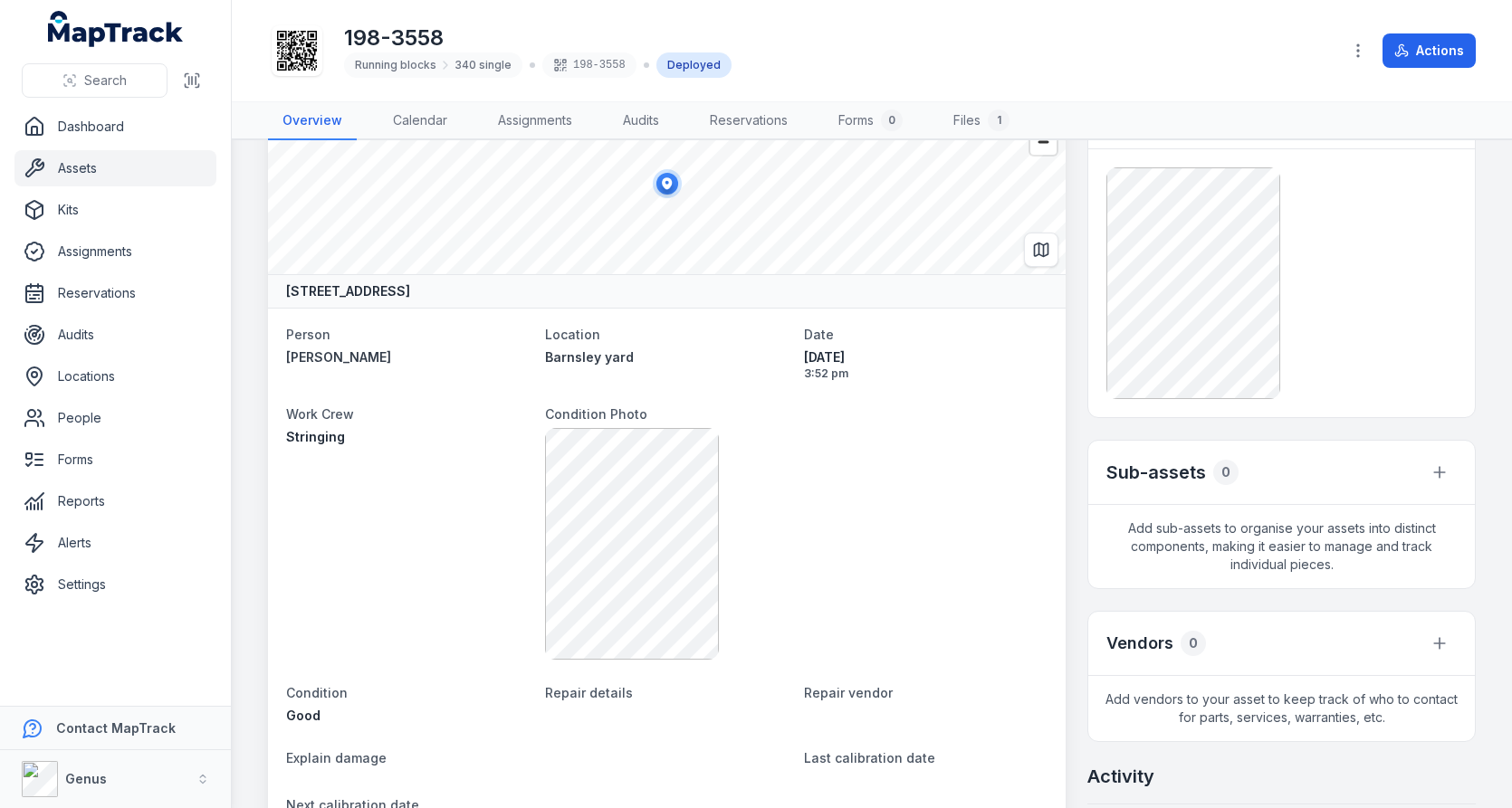
scroll to position [69, 0]
click at [101, 153] on link "Assets" at bounding box center [115, 169] width 202 height 36
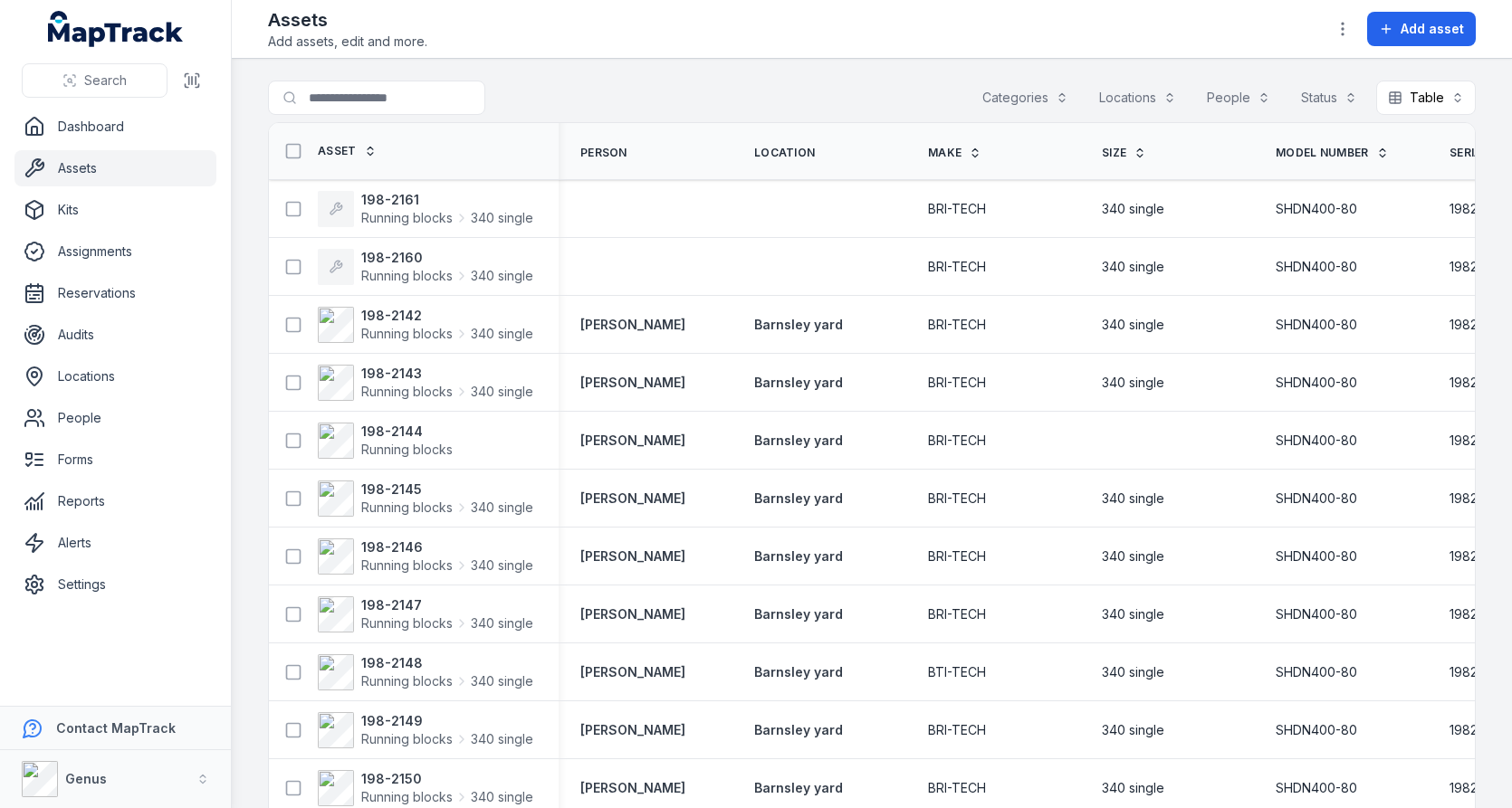
click at [112, 172] on link "Assets" at bounding box center [115, 169] width 202 height 36
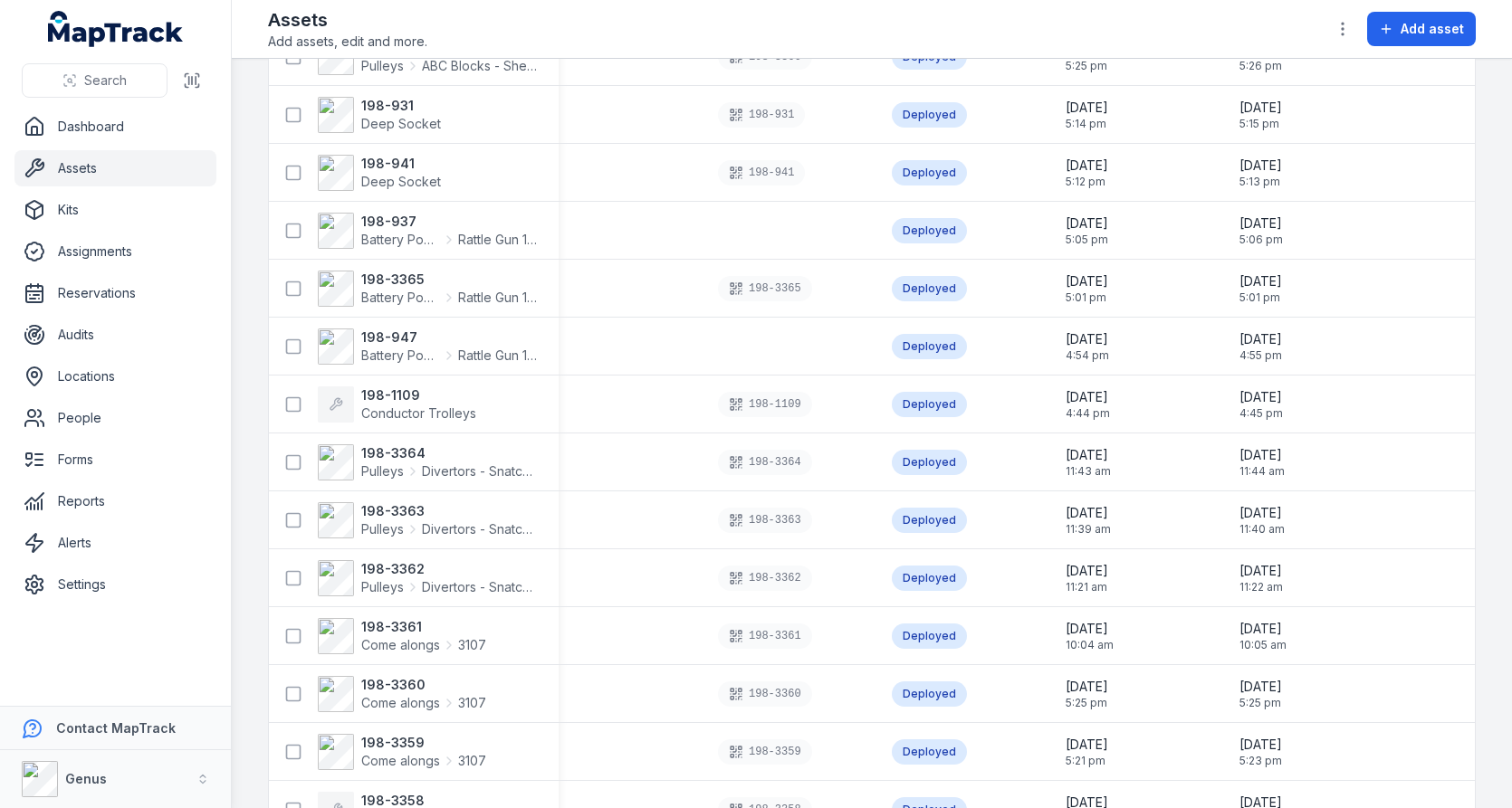
scroll to position [19672, 0]
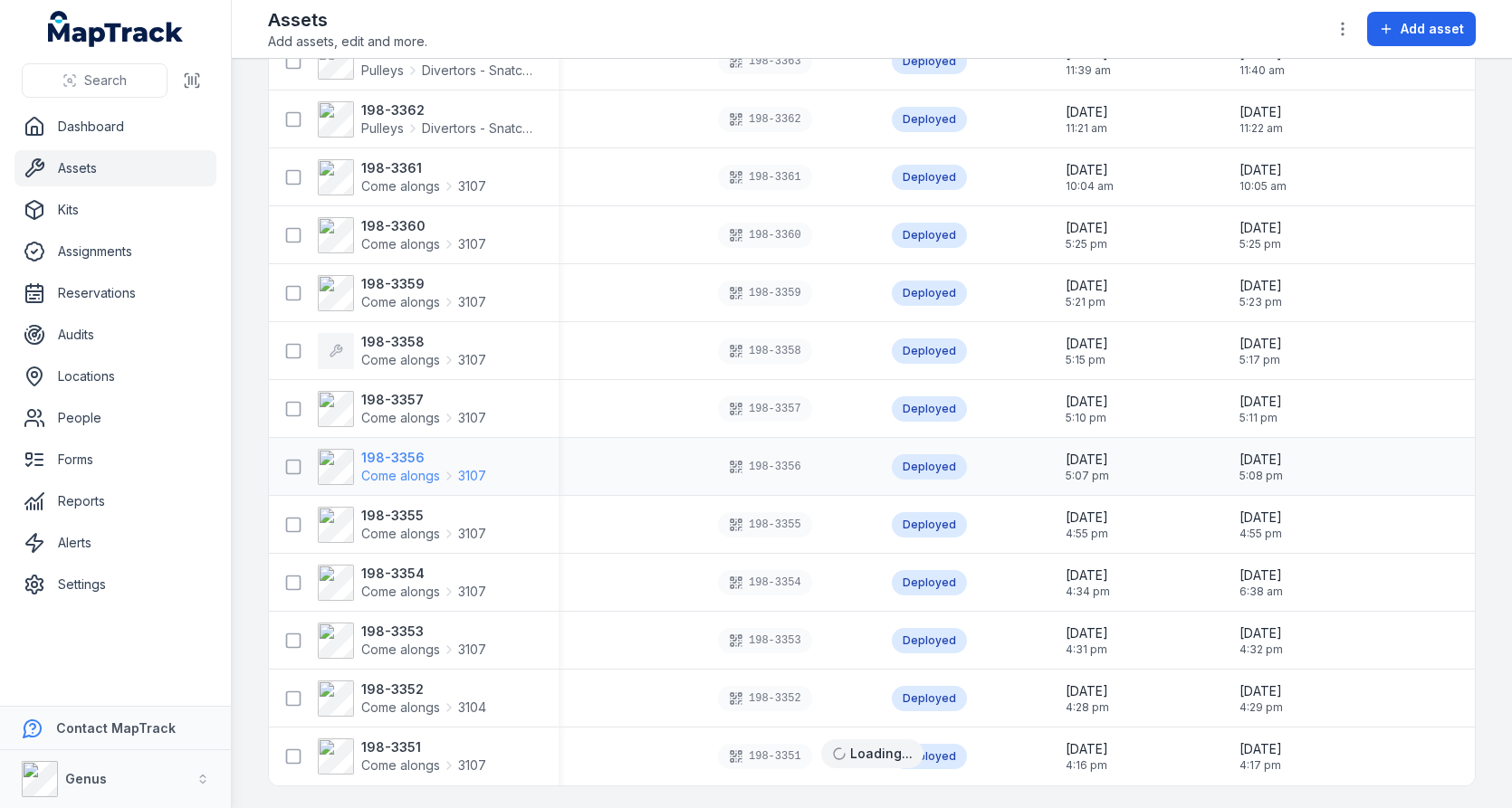
click at [450, 469] on icon at bounding box center [448, 476] width 14 height 14
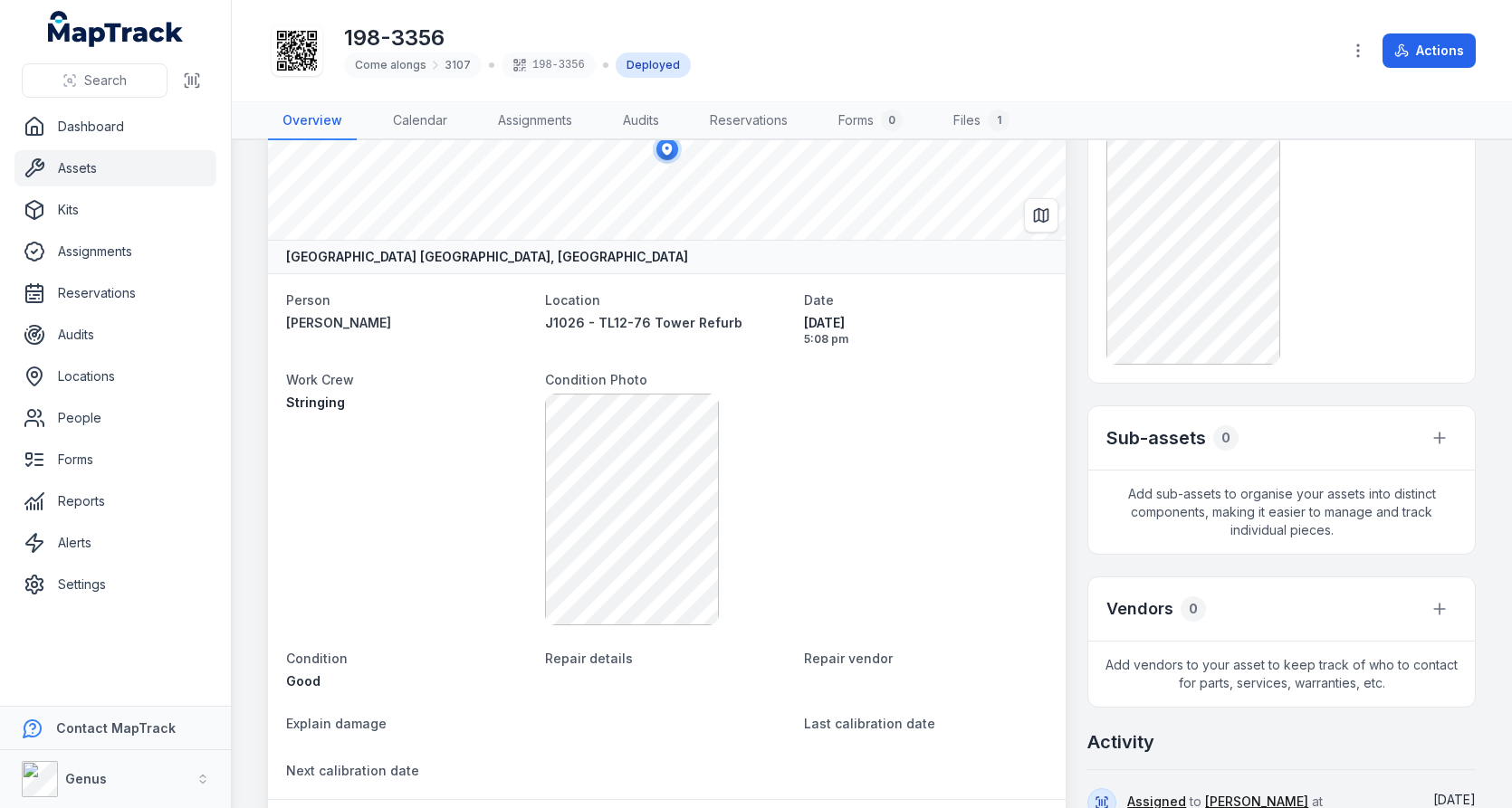
scroll to position [118, 0]
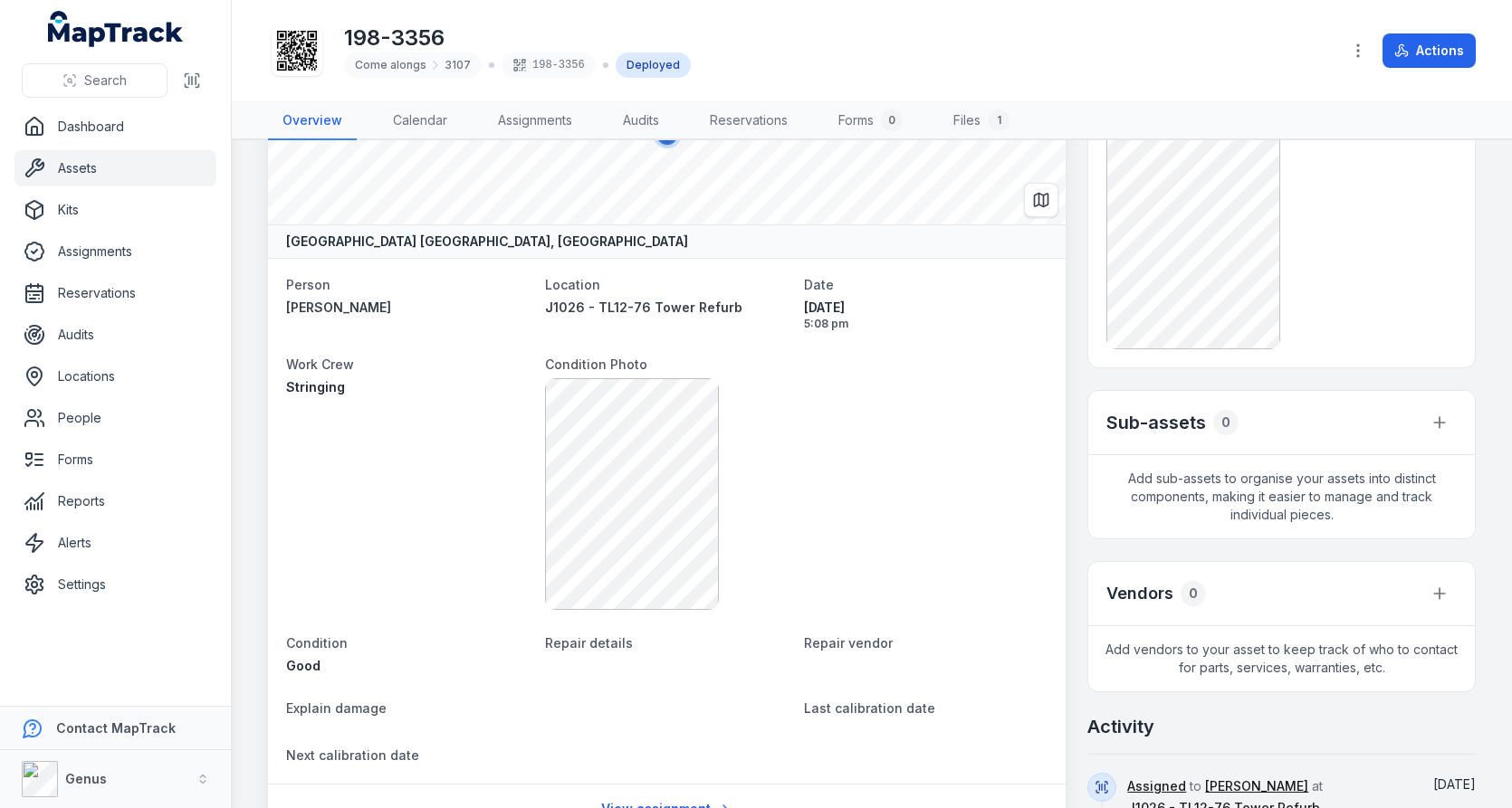
click at [781, 459] on div at bounding box center [797, 494] width 504 height 232
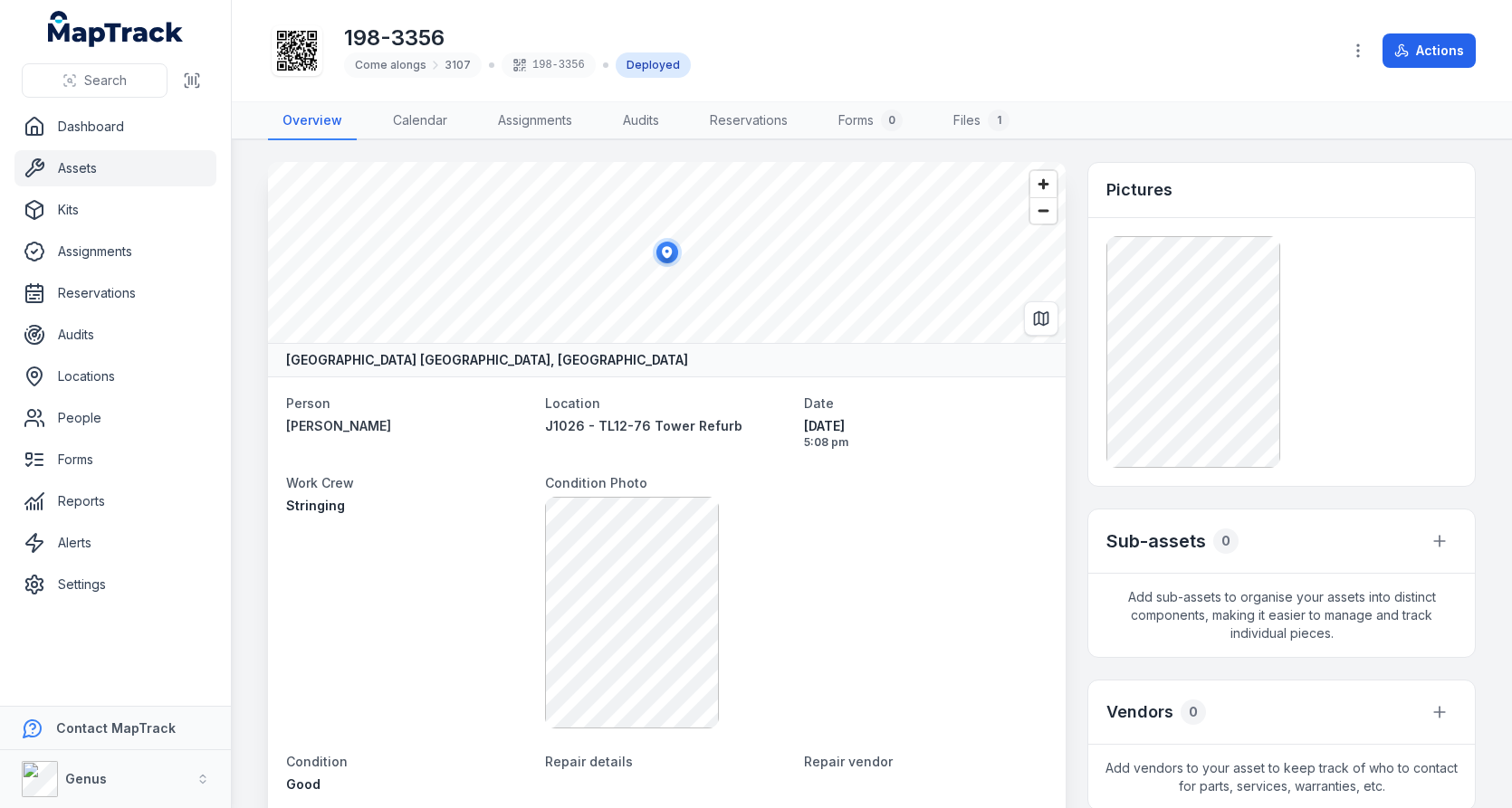
click at [930, 482] on dt "Condition Photo" at bounding box center [797, 482] width 504 height 22
click at [629, 487] on span "Condition Photo" at bounding box center [595, 483] width 102 height 15
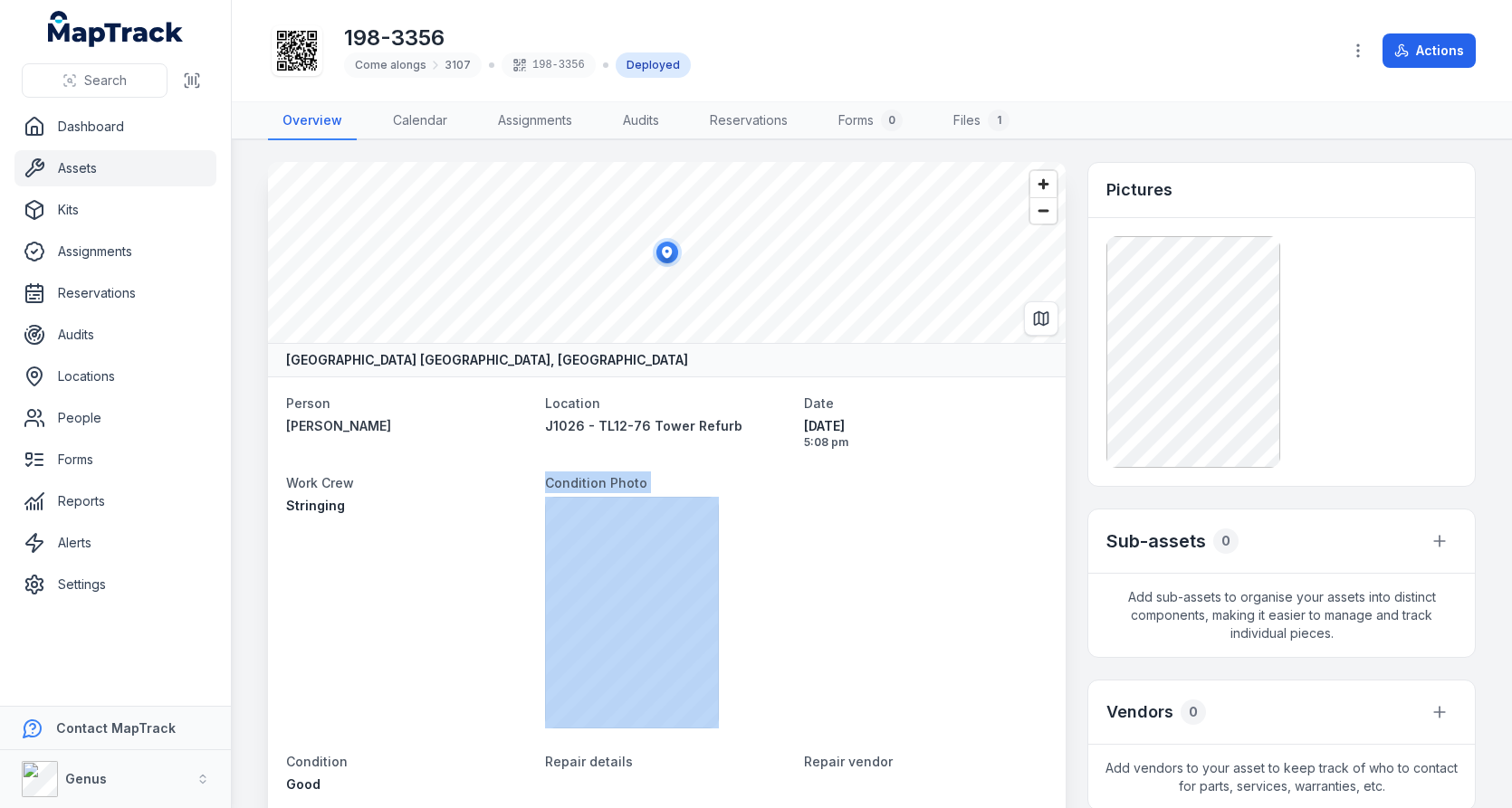
click at [629, 487] on span "Condition Photo" at bounding box center [595, 483] width 102 height 15
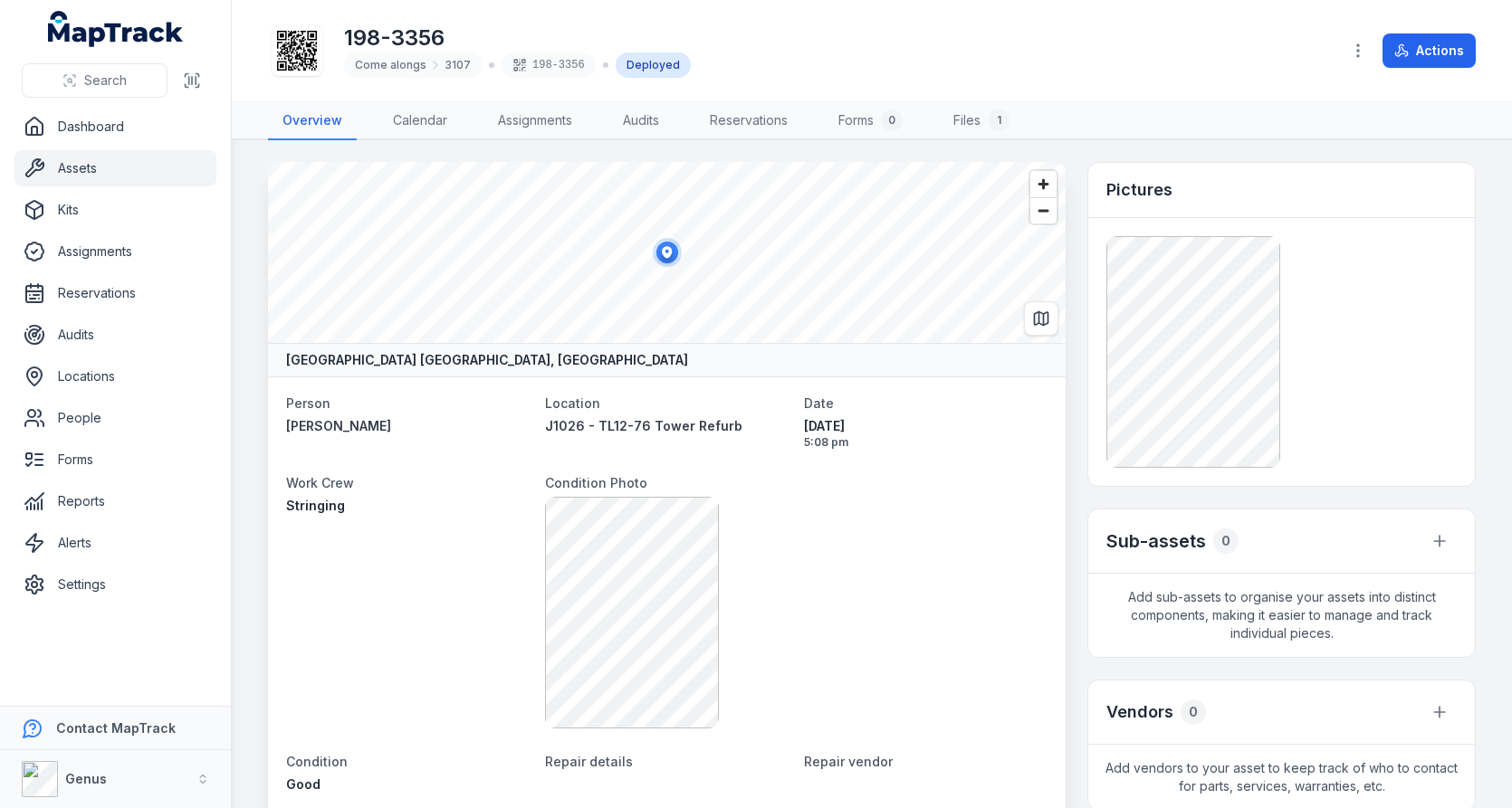
click at [939, 556] on div at bounding box center [797, 612] width 504 height 232
click at [129, 577] on link "Settings" at bounding box center [115, 585] width 202 height 36
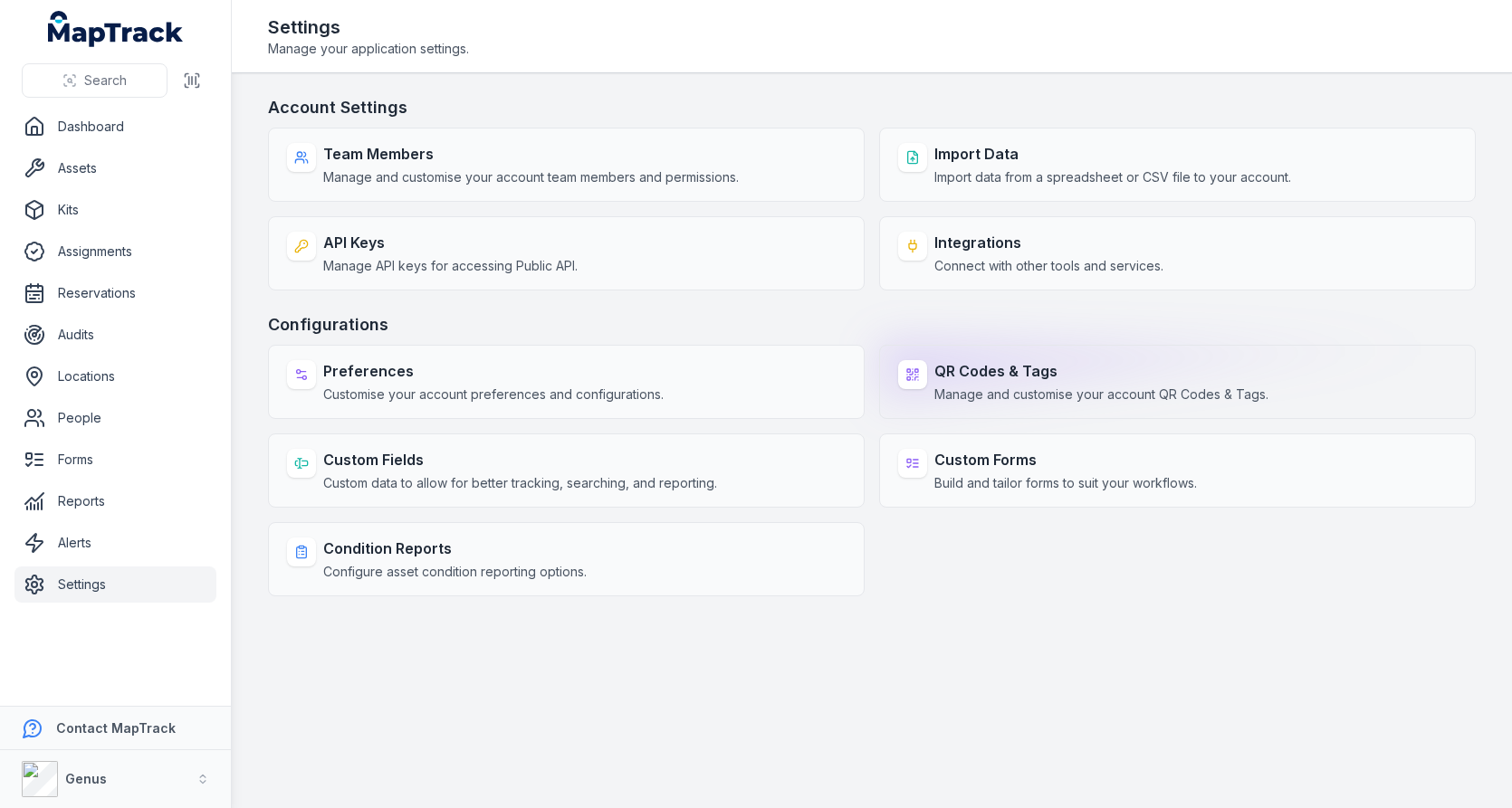
click at [965, 385] on span "Manage and customise your account QR Codes & Tags." at bounding box center [1101, 394] width 334 height 18
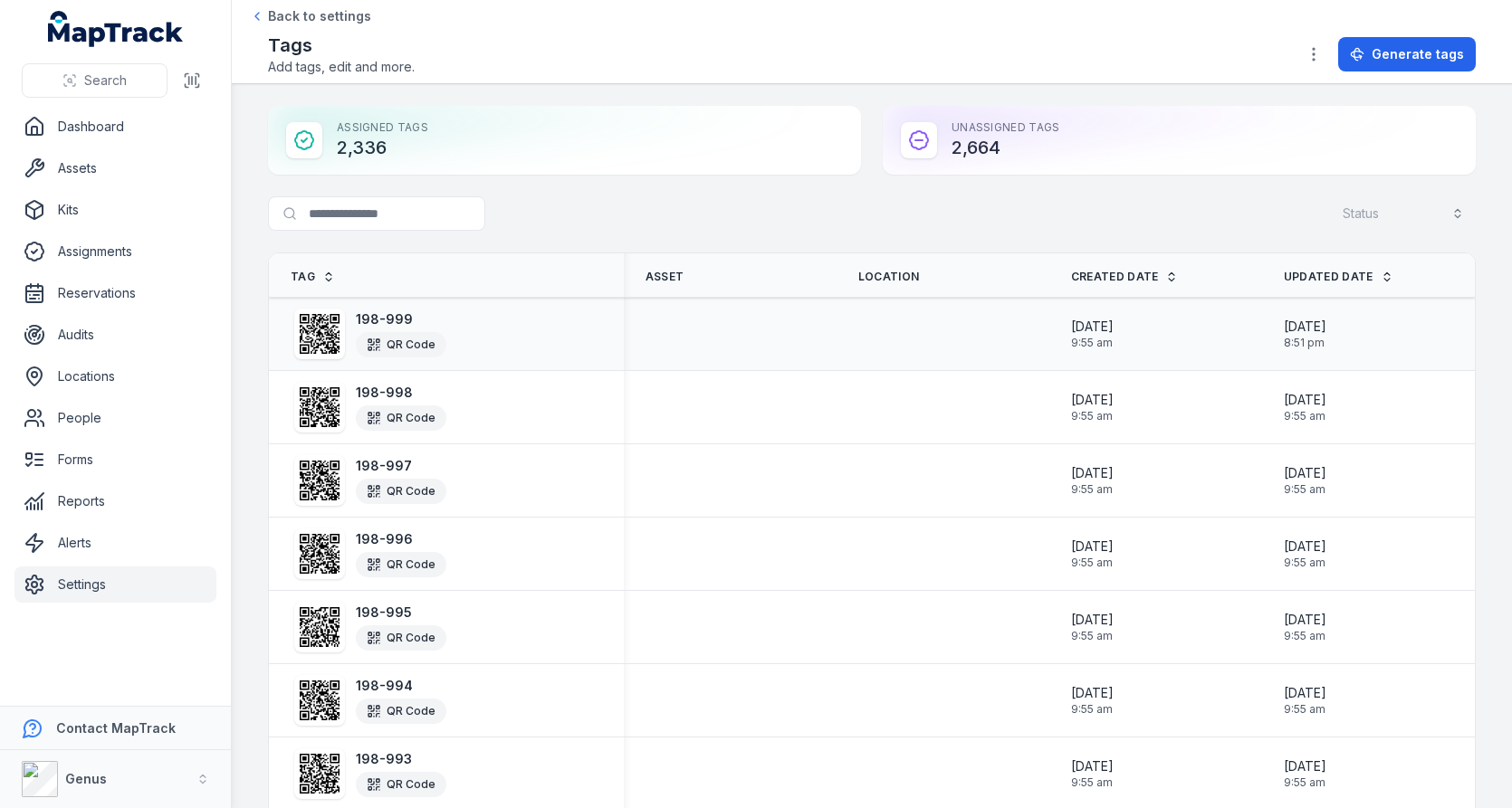
click at [345, 342] on div "198-999 QR Code" at bounding box center [368, 334] width 155 height 58
click at [327, 342] on icon at bounding box center [320, 334] width 40 height 40
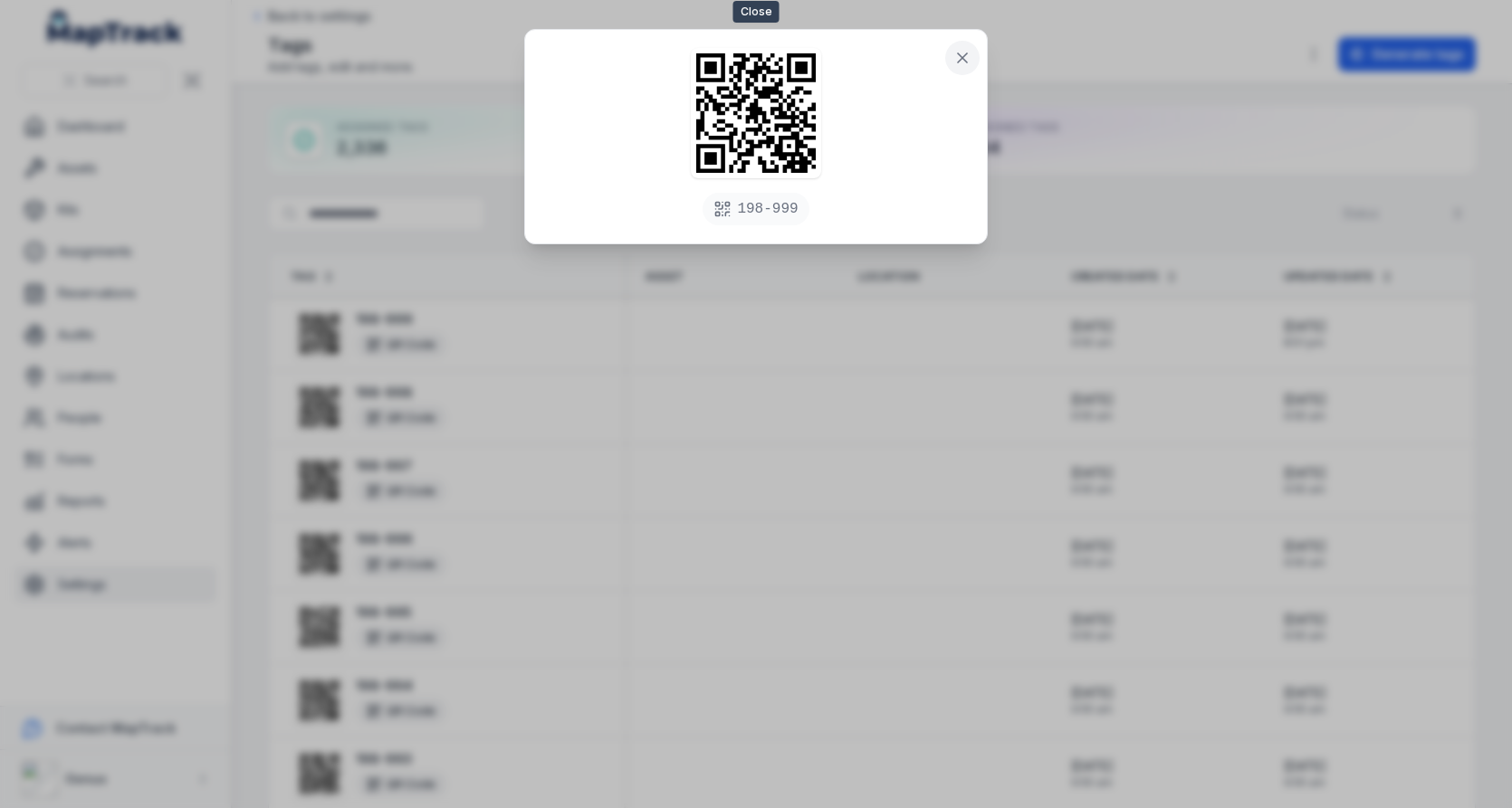
click at [960, 58] on icon at bounding box center [962, 57] width 18 height 18
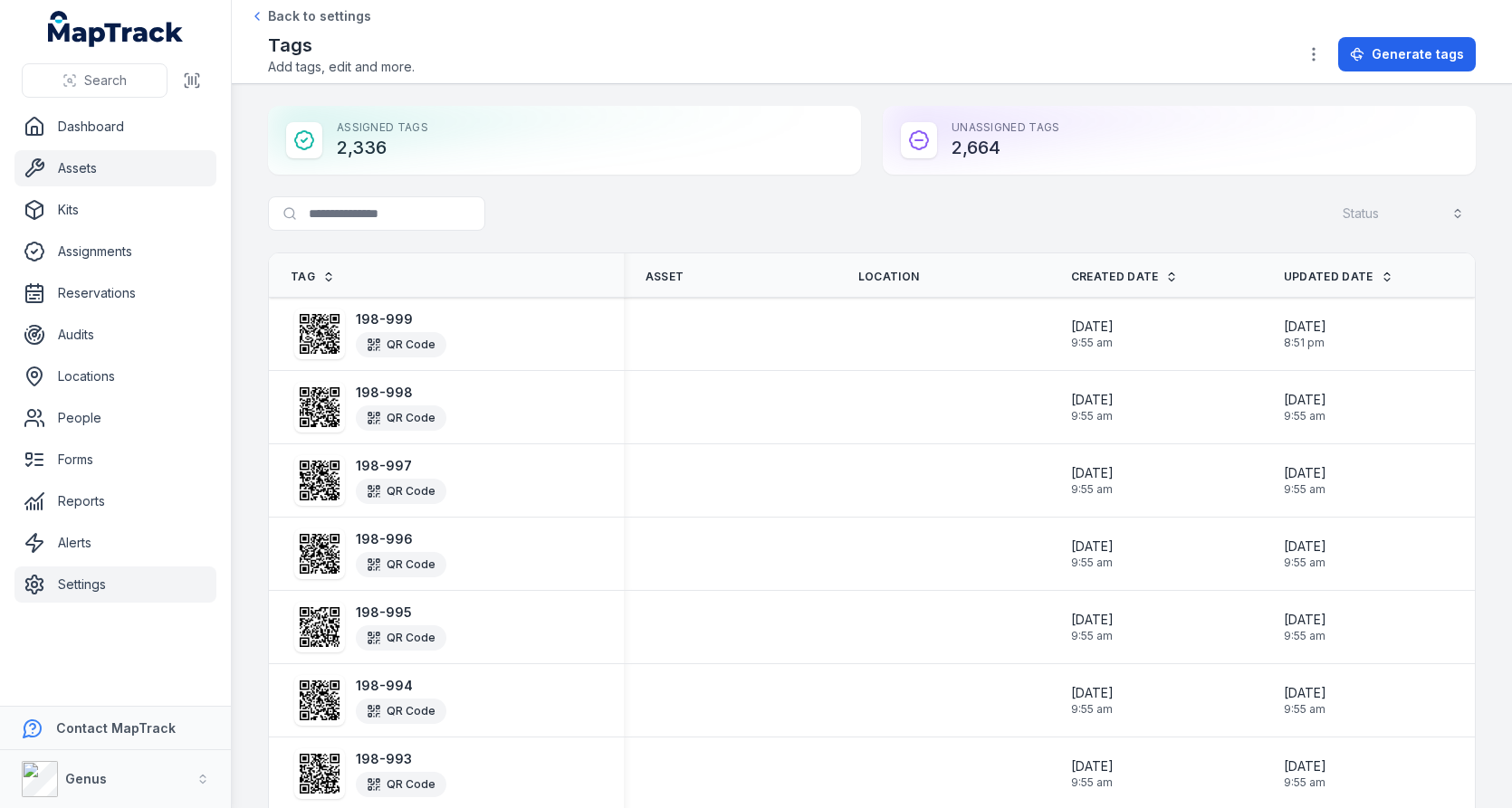
click at [120, 174] on link "Assets" at bounding box center [115, 169] width 202 height 36
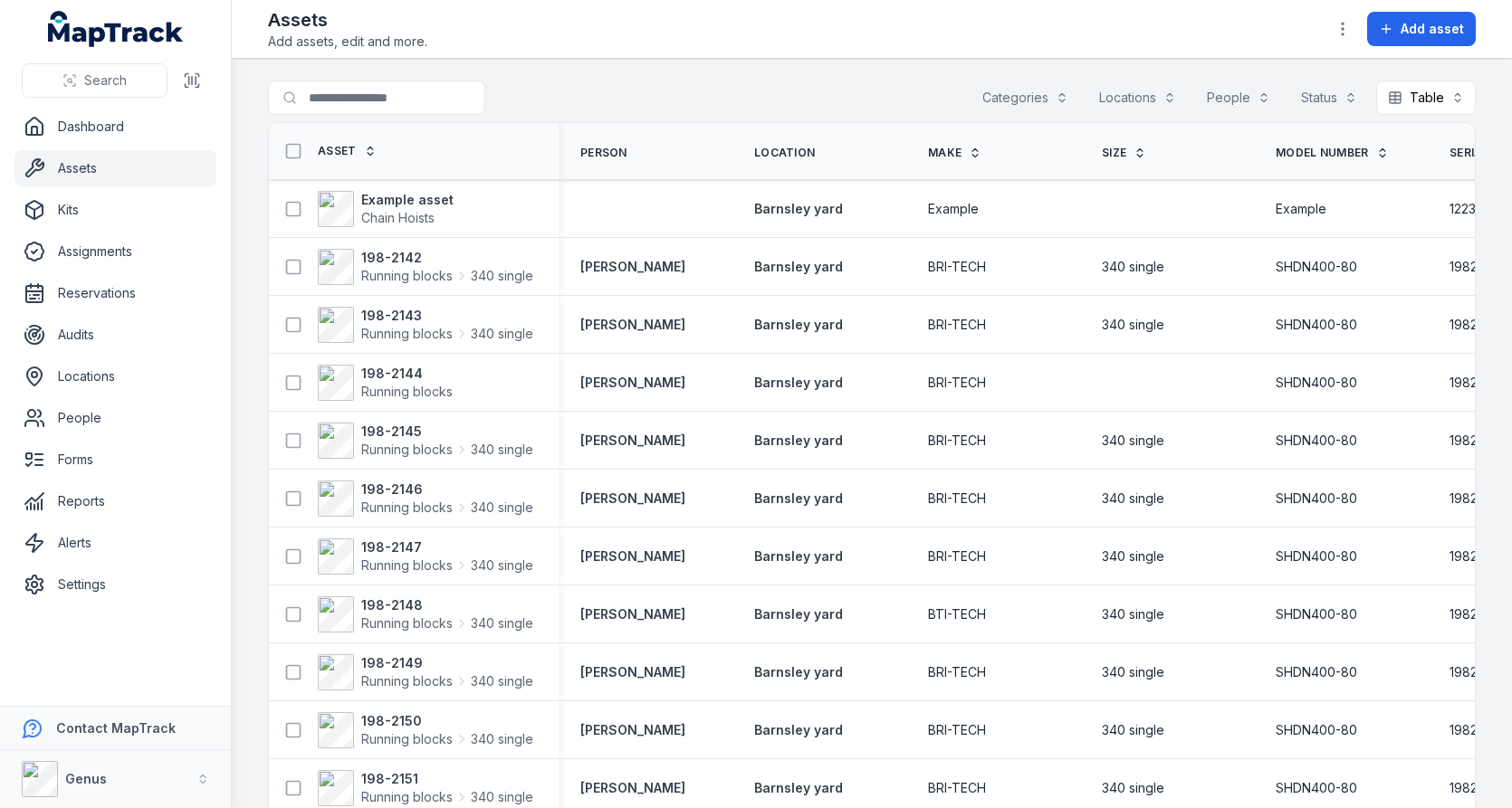
click at [769, 104] on div "Search for assets Categories Locations People Status Table *****" at bounding box center [872, 101] width 1208 height 42
click at [1357, 25] on button "button" at bounding box center [1342, 29] width 34 height 34
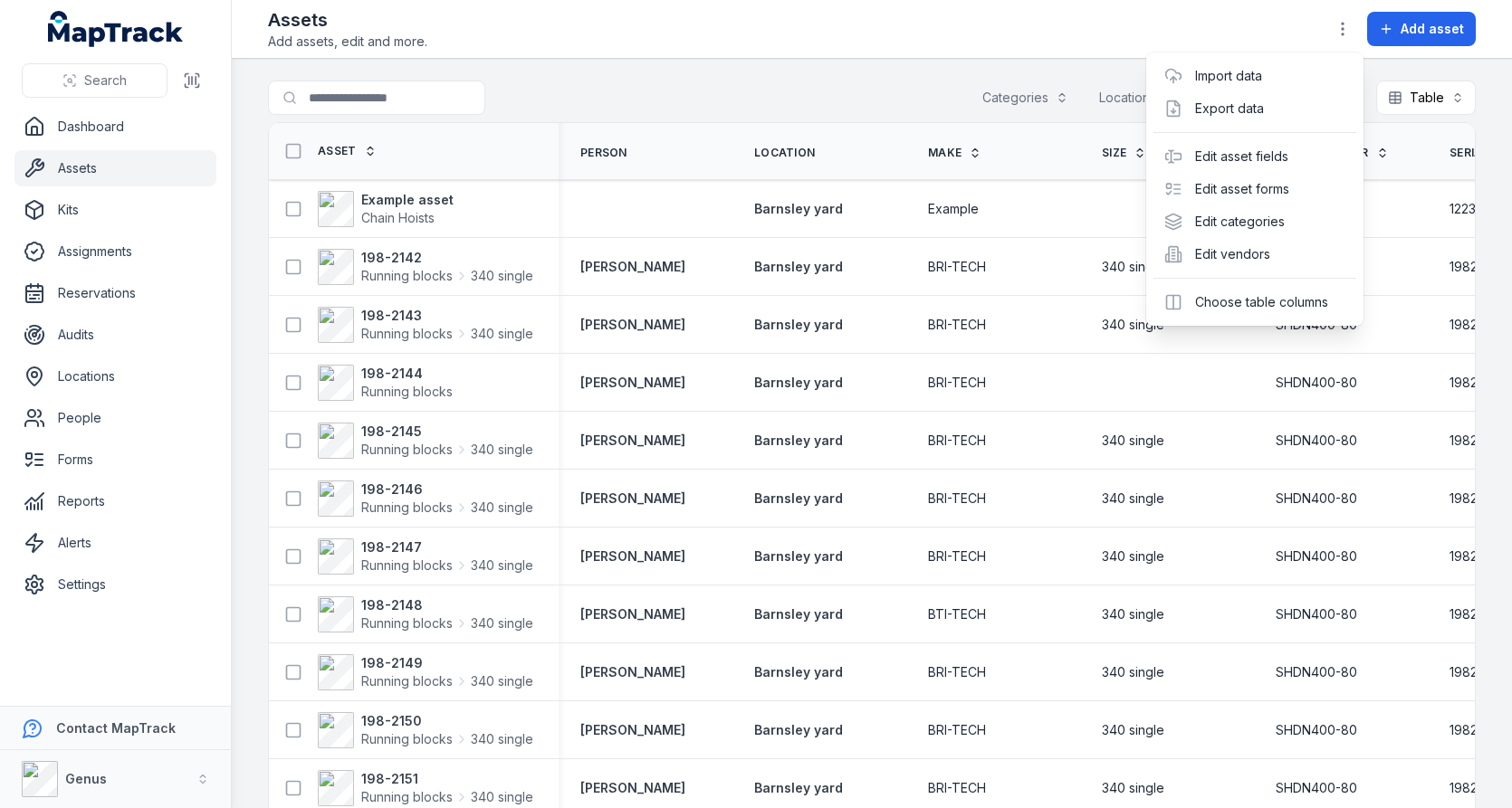
click at [837, 68] on div "Toggle Navigation Assets Add assets, edit and more. Add asset Search for assets…" at bounding box center [872, 404] width 1280 height 808
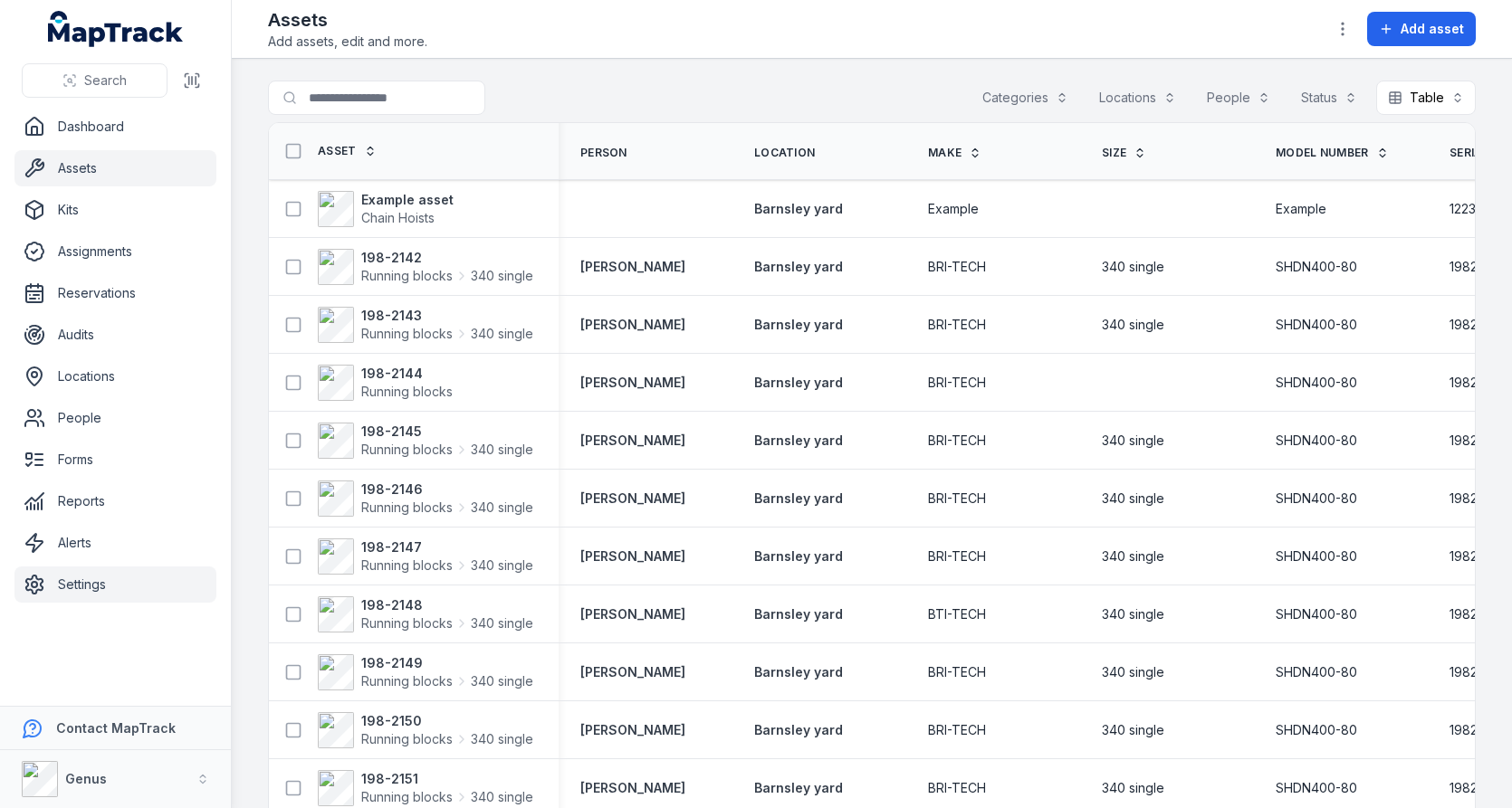
click at [144, 576] on link "Settings" at bounding box center [115, 585] width 202 height 36
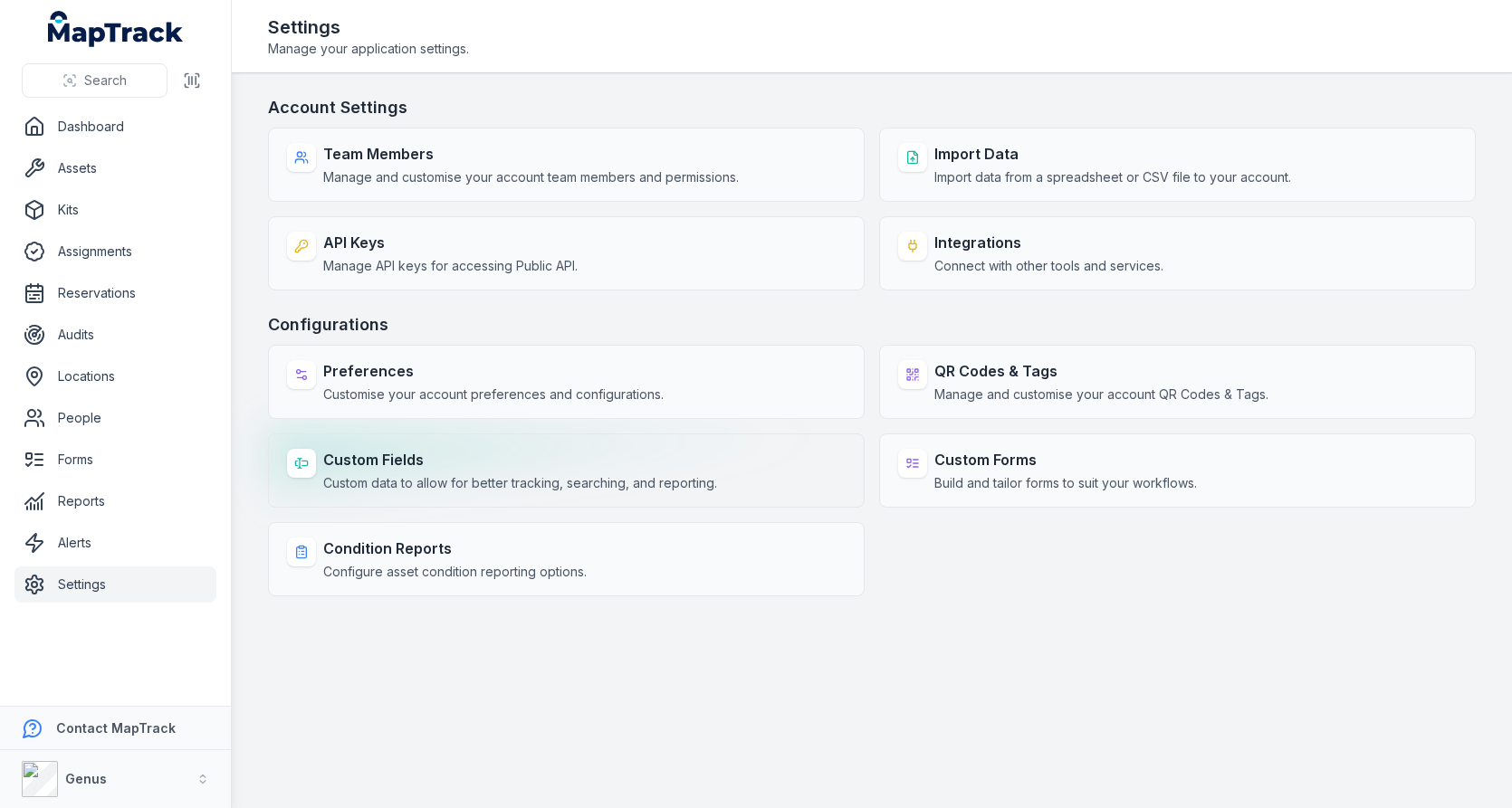
click at [550, 464] on strong "Custom Fields" at bounding box center [520, 460] width 394 height 22
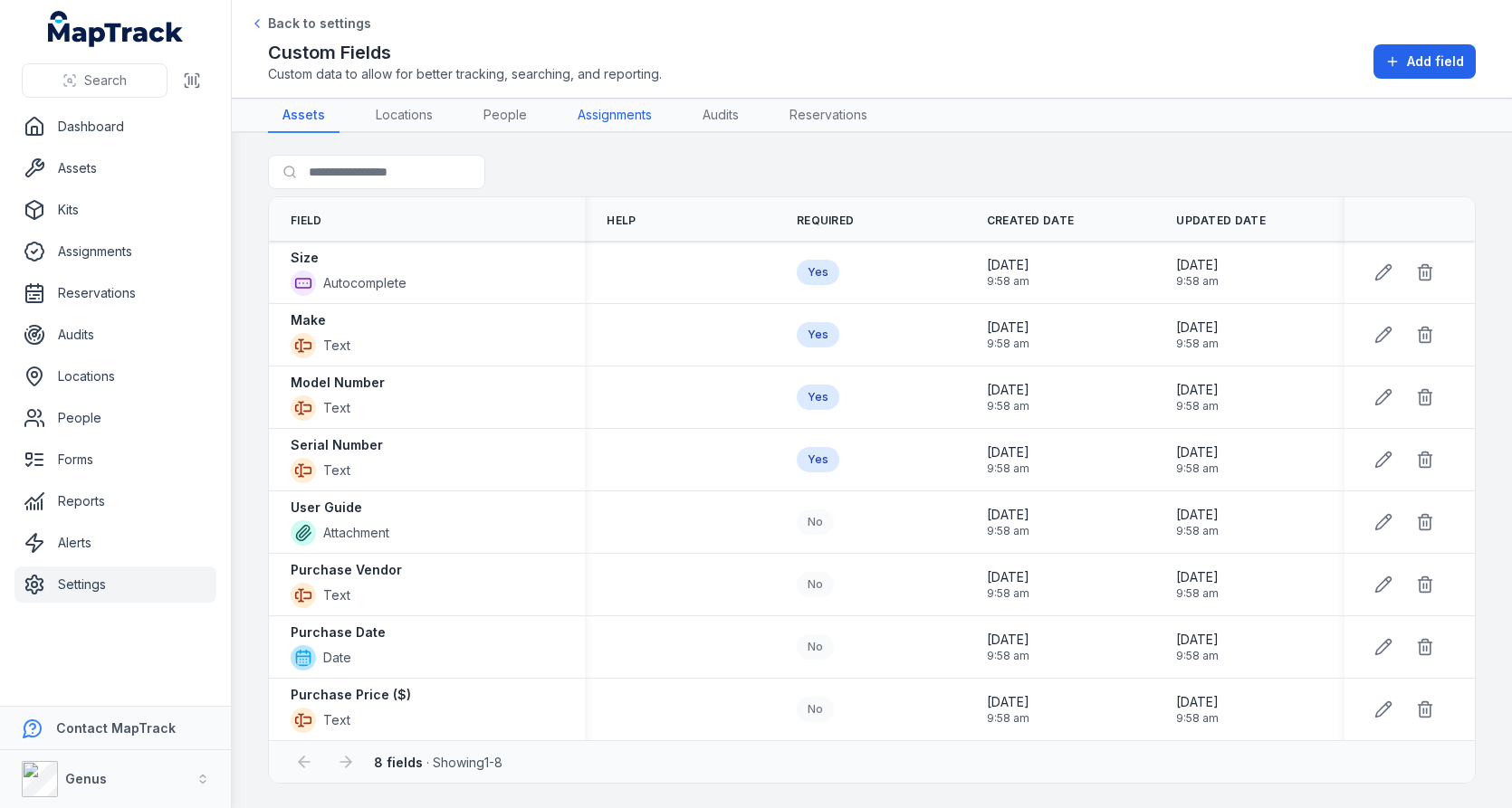
click at [607, 120] on link "Assignments" at bounding box center [614, 115] width 103 height 34
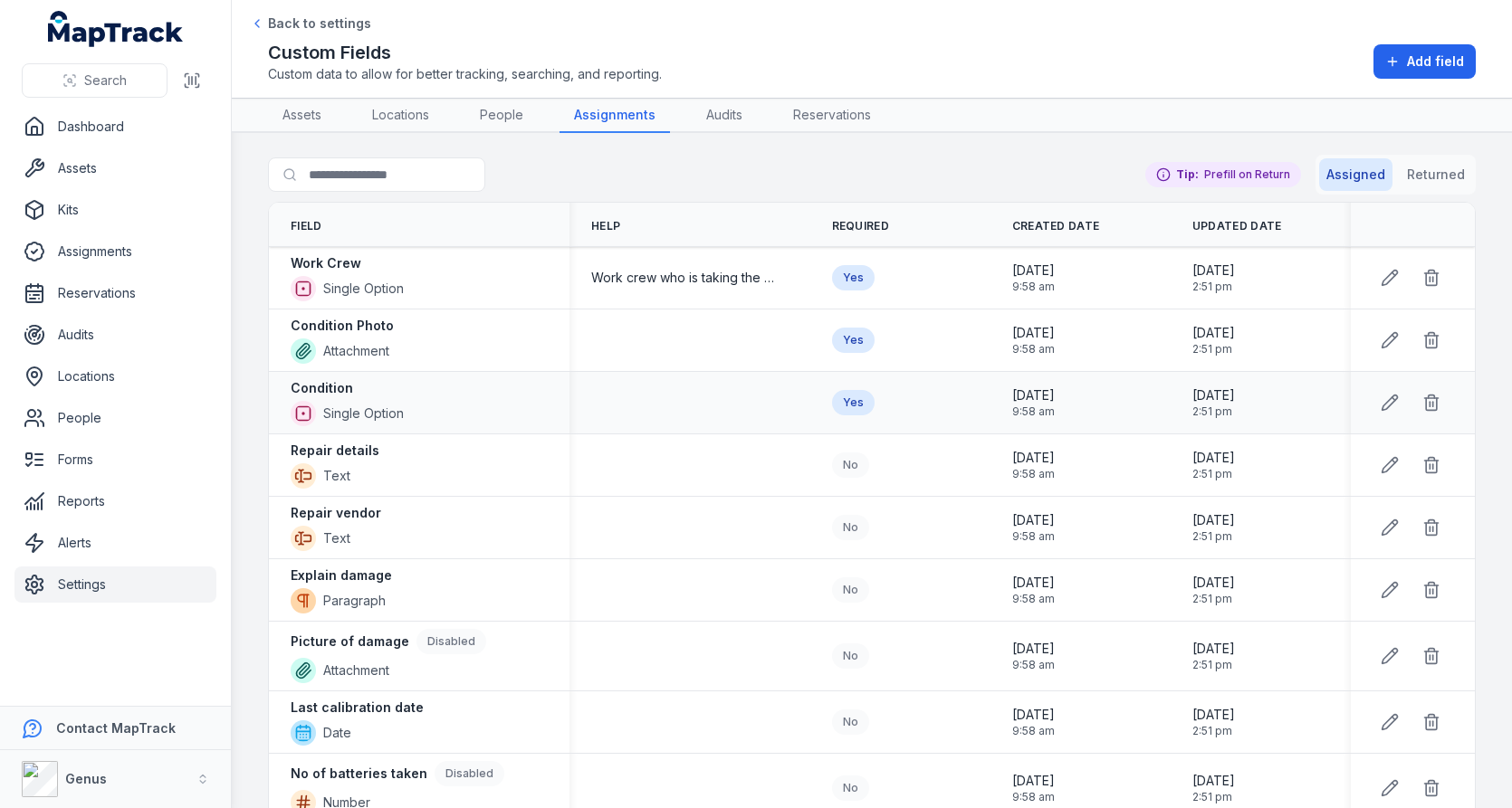
click at [724, 398] on div at bounding box center [690, 403] width 240 height 14
click at [431, 260] on div "Work Crew Single Option" at bounding box center [419, 278] width 257 height 47
click at [1378, 346] on button at bounding box center [1390, 341] width 34 height 34
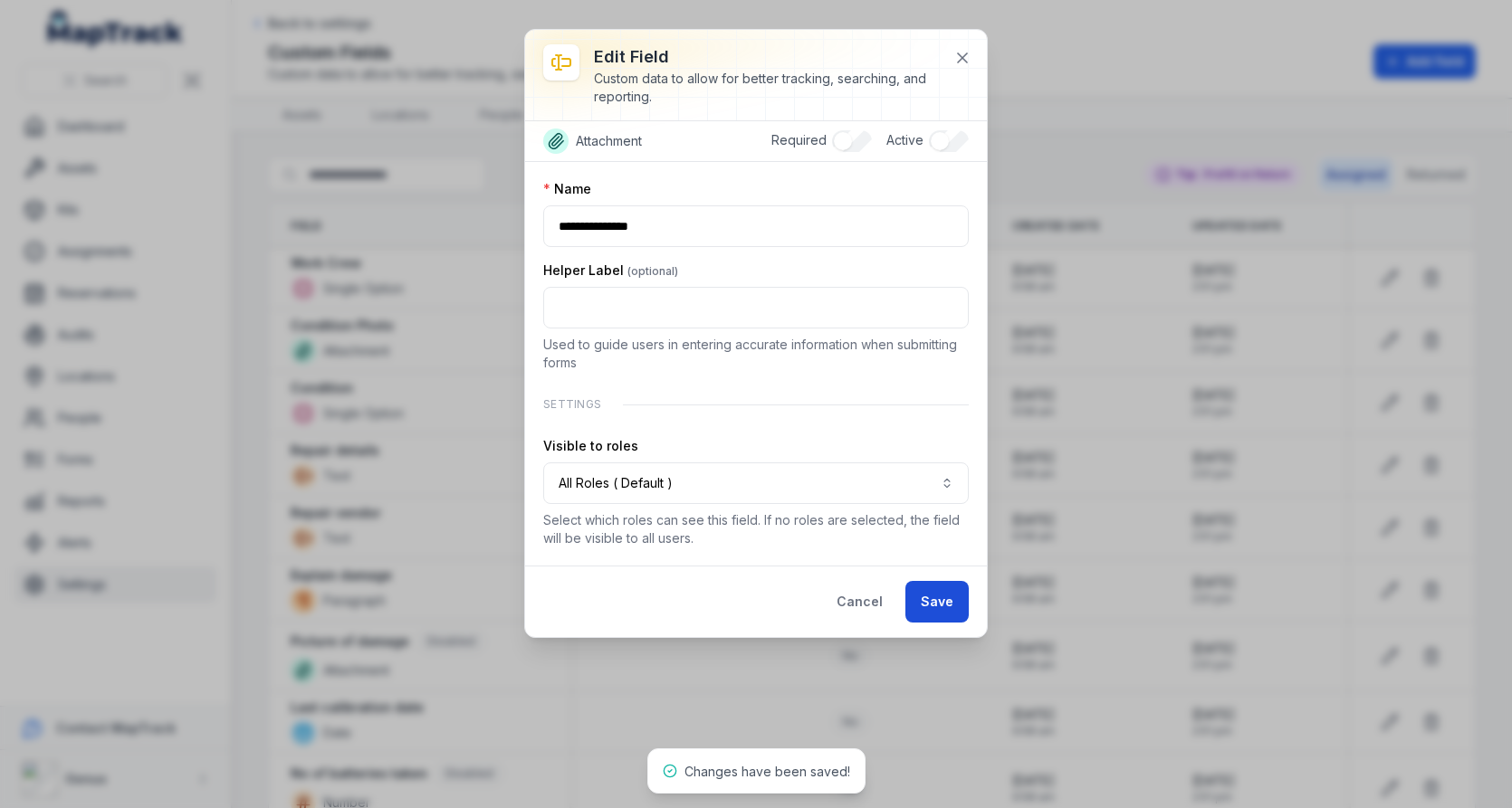
click at [962, 599] on button "Save" at bounding box center [937, 602] width 63 height 42
